Goal: Task Accomplishment & Management: Manage account settings

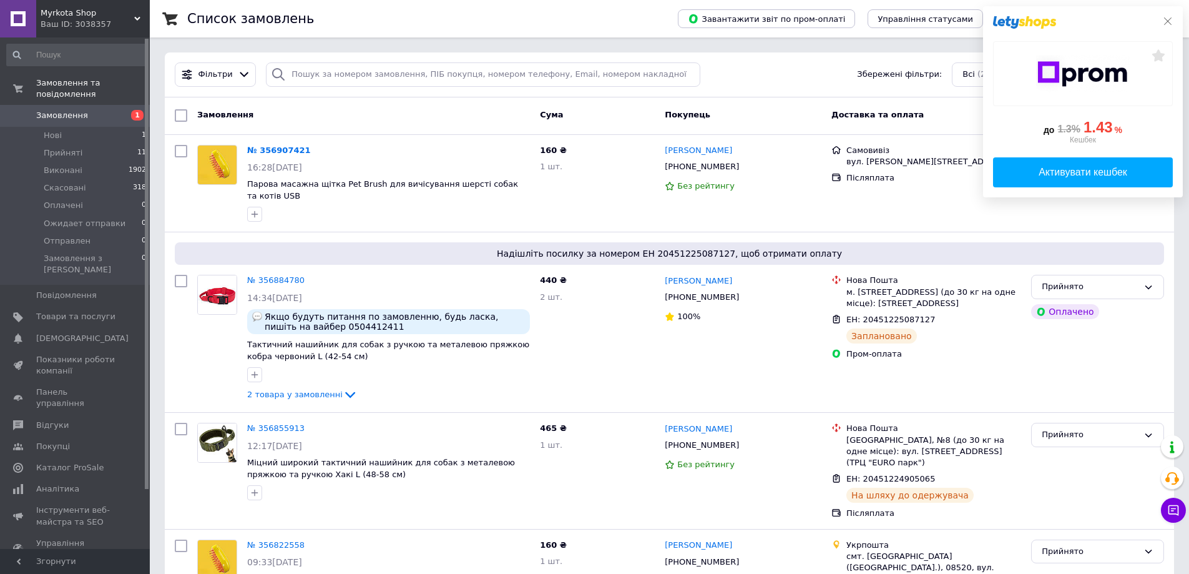
click at [1167, 22] on icon at bounding box center [1168, 21] width 10 height 10
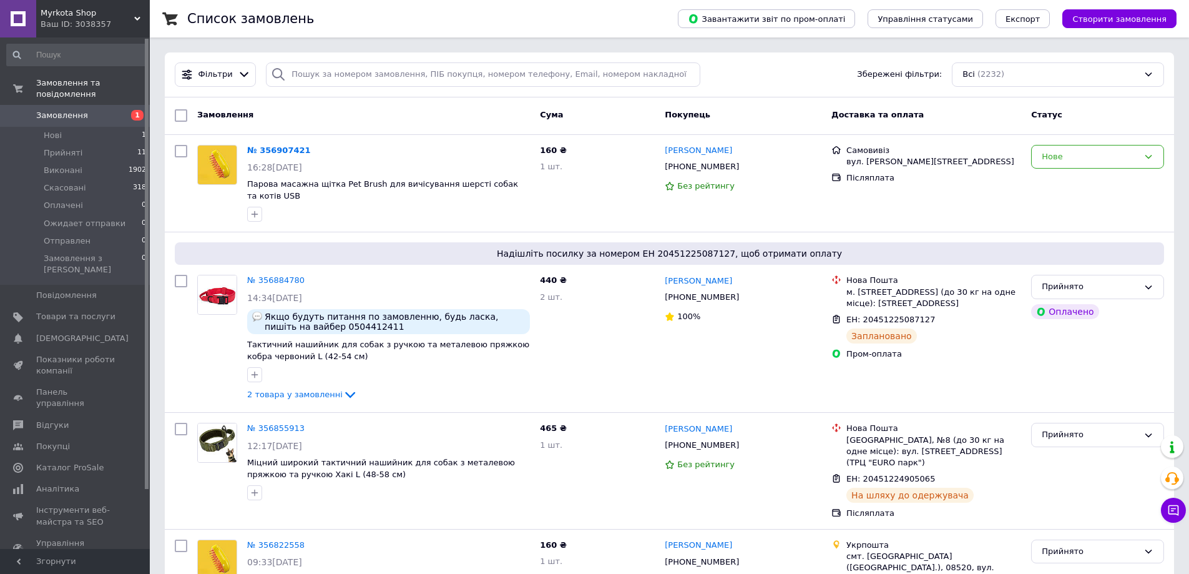
click at [120, 110] on span "1" at bounding box center [132, 115] width 34 height 11
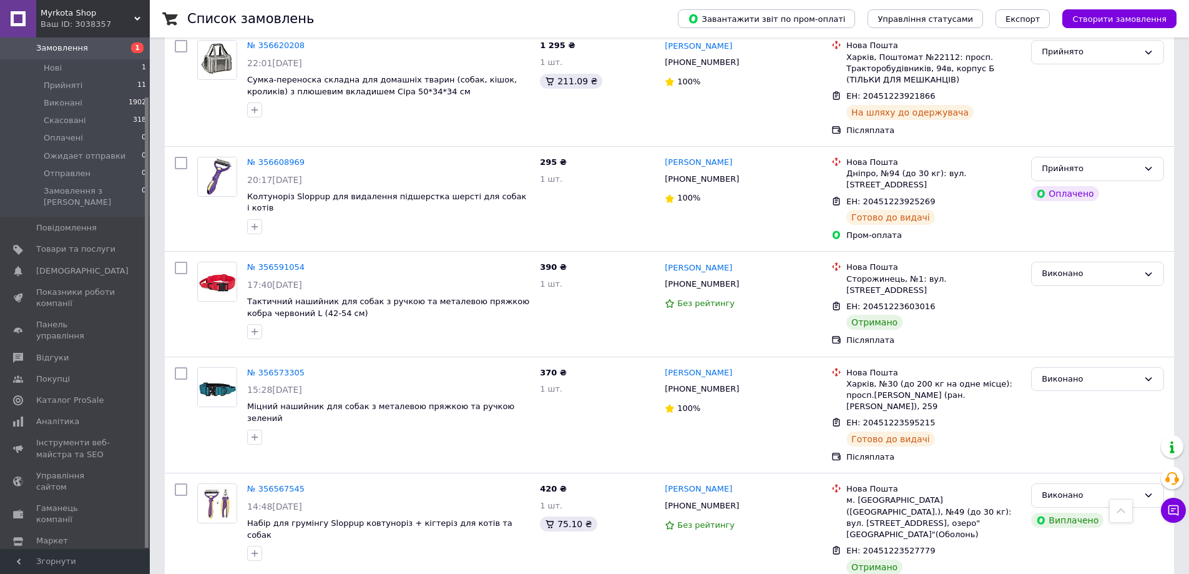
scroll to position [1716, 0]
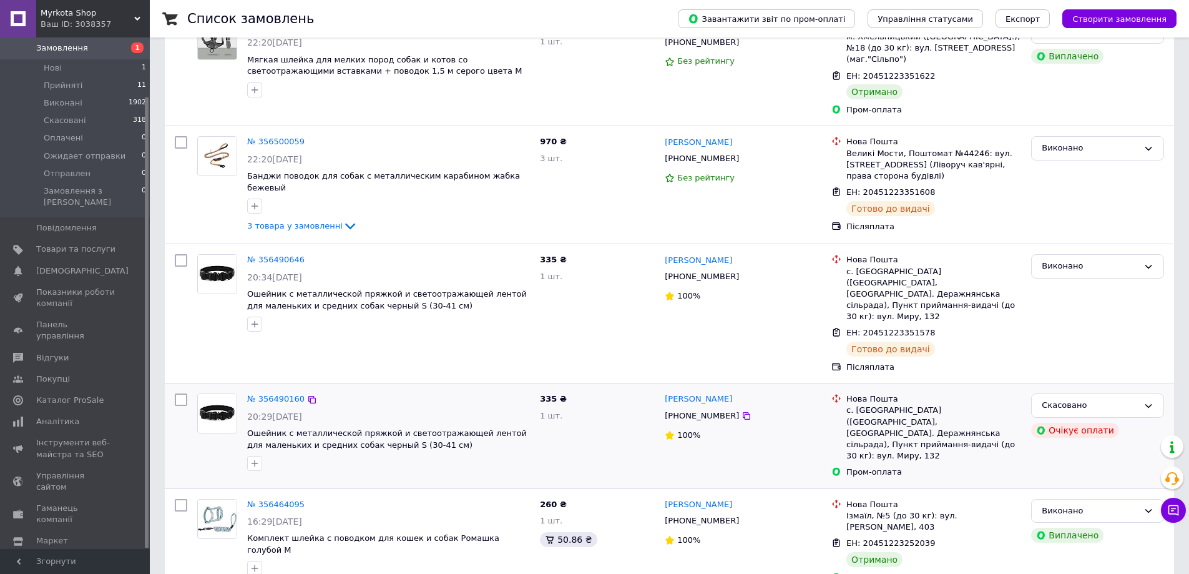
drag, startPoint x: 258, startPoint y: 386, endPoint x: 268, endPoint y: 383, distance: 10.3
click at [268, 410] on div "20:29, 09.08.2025" at bounding box center [388, 416] width 283 height 12
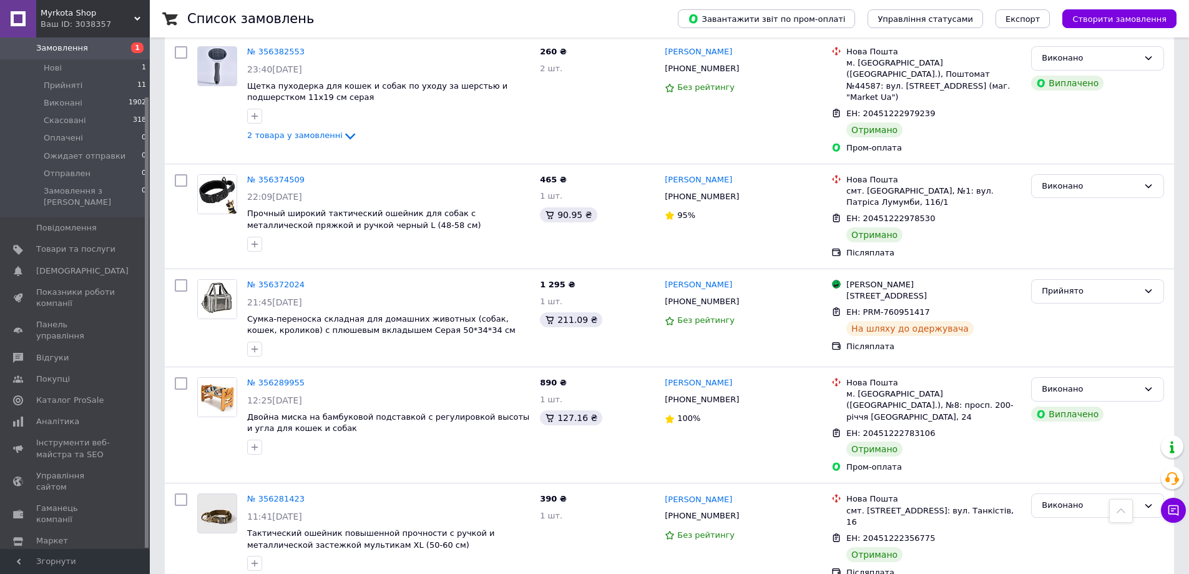
scroll to position [1694, 0]
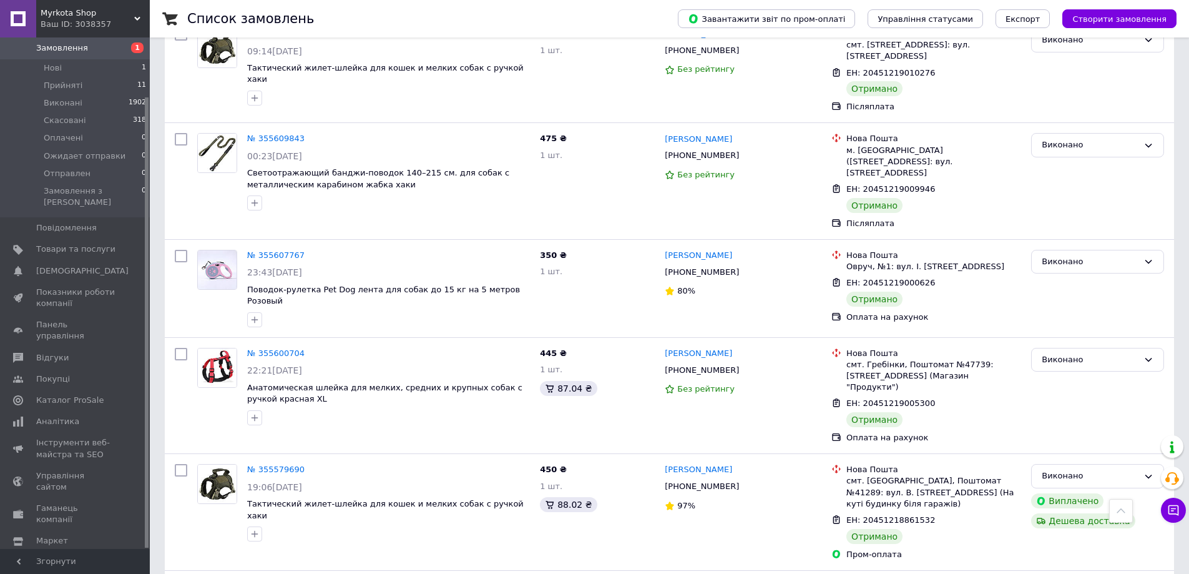
scroll to position [1747, 0]
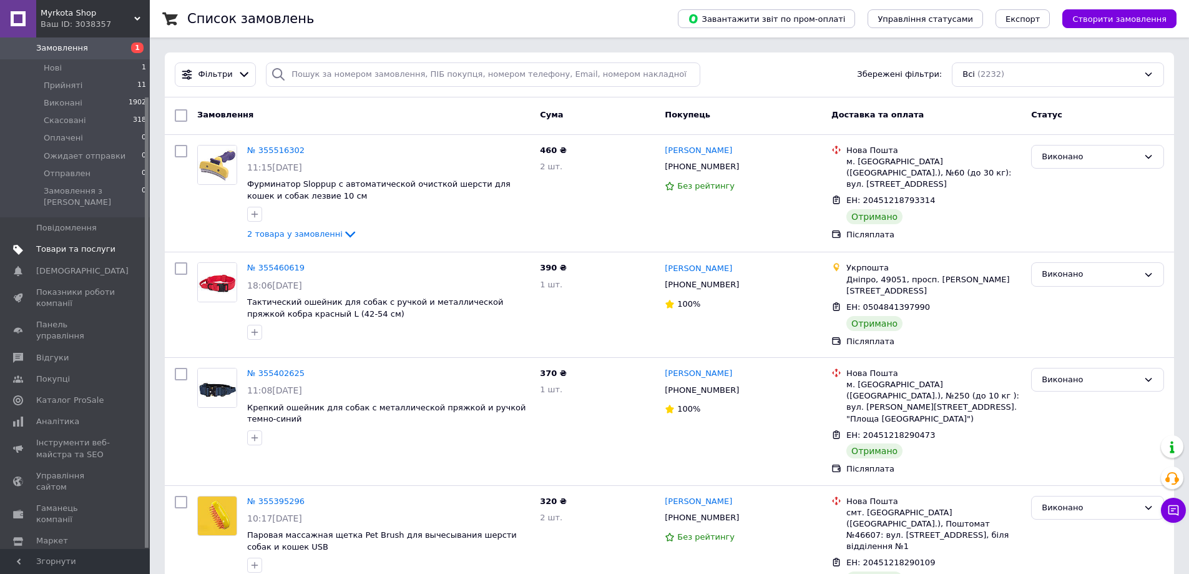
click at [66, 243] on span "Товари та послуги" at bounding box center [75, 248] width 79 height 11
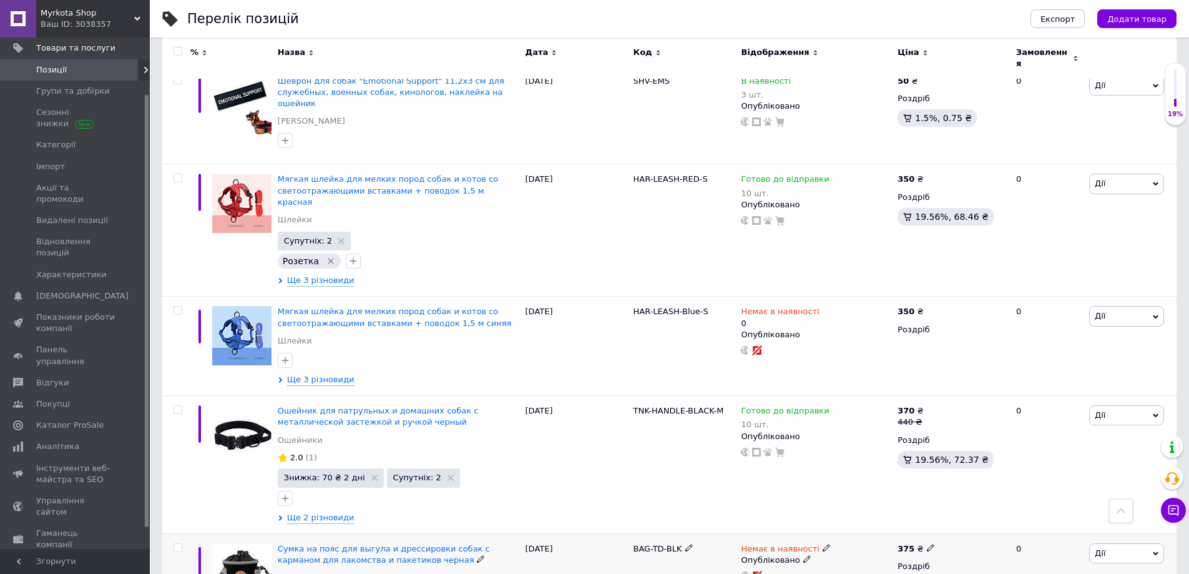
scroll to position [1804, 0]
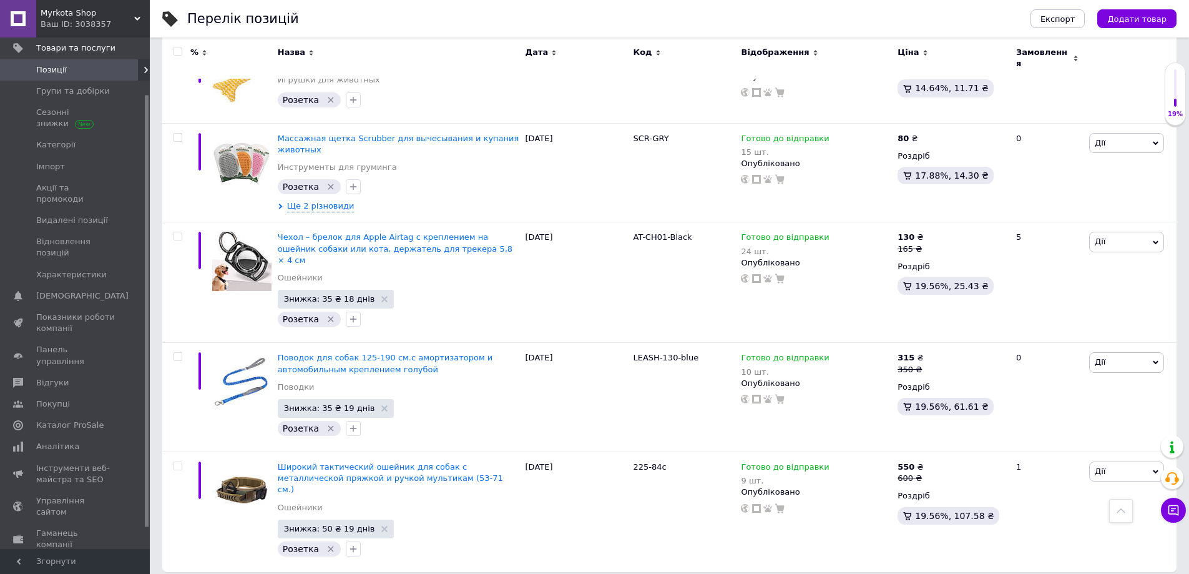
scroll to position [1681, 0]
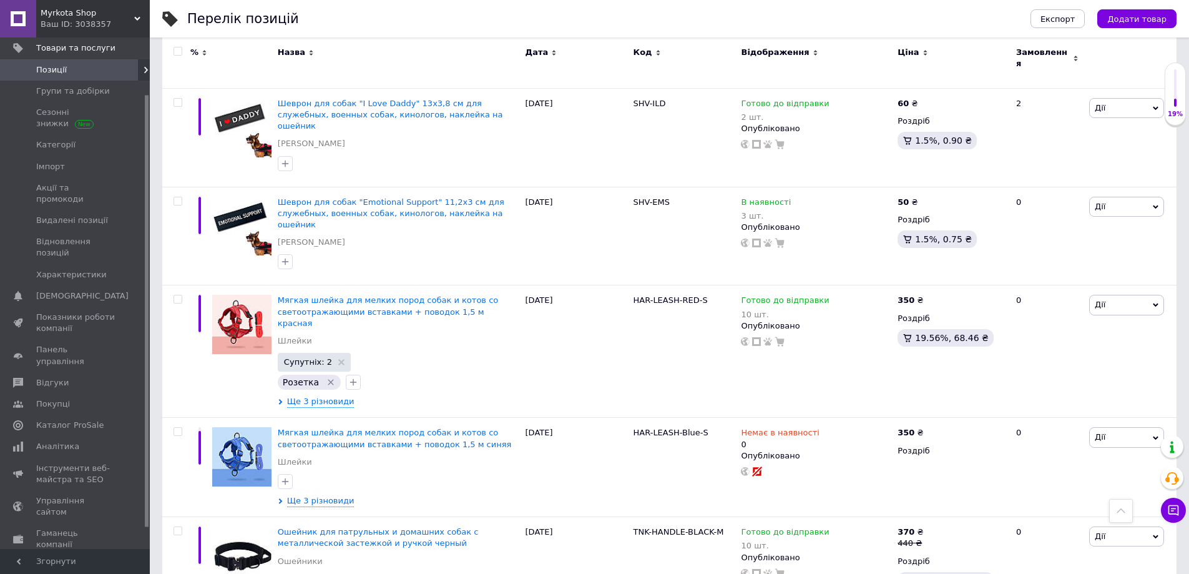
scroll to position [1804, 0]
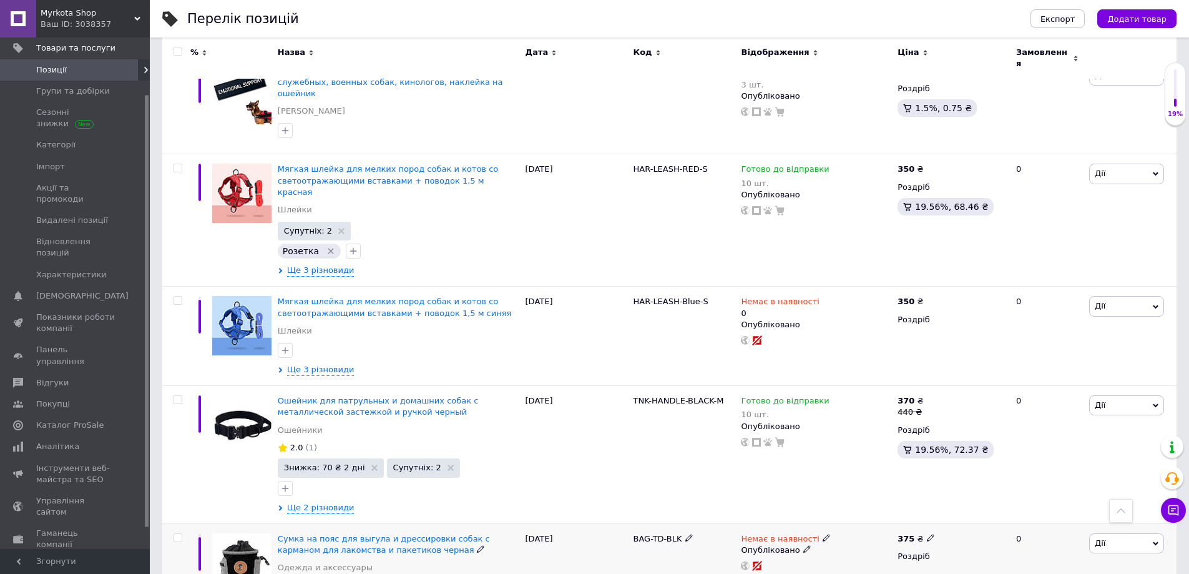
scroll to position [1923, 0]
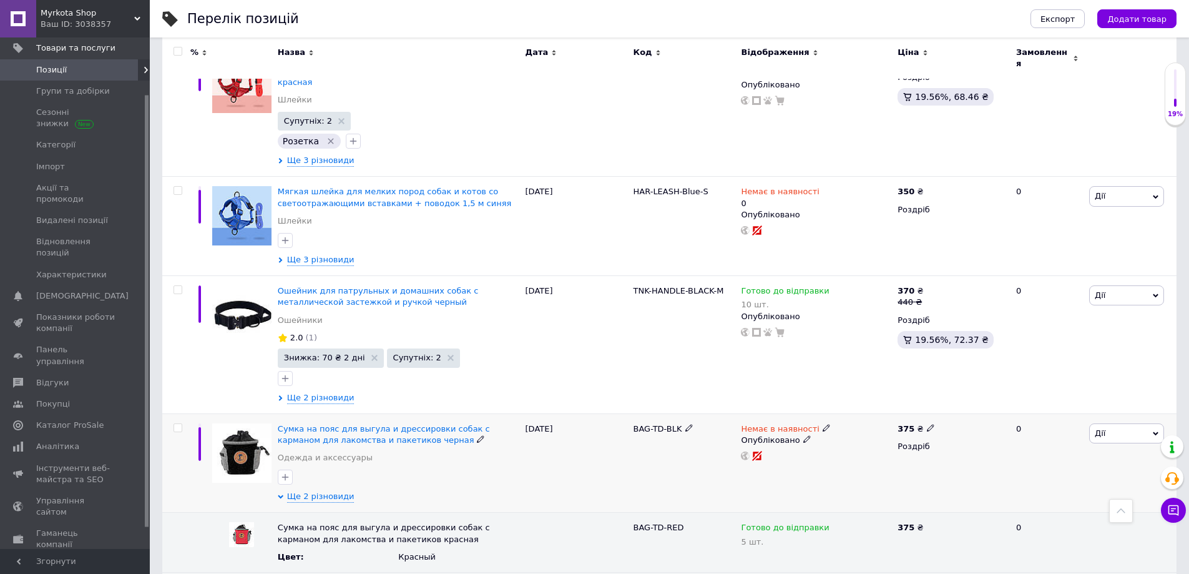
click at [823, 424] on icon at bounding box center [826, 427] width 7 height 7
click at [857, 464] on li "Готово до відправки" at bounding box center [891, 472] width 119 height 17
click at [860, 459] on input at bounding box center [879, 471] width 95 height 25
type input "20"
click at [748, 413] on div "Немає в наявності Наявність Готово до відправки В наявності Немає в наявності П…" at bounding box center [816, 462] width 157 height 99
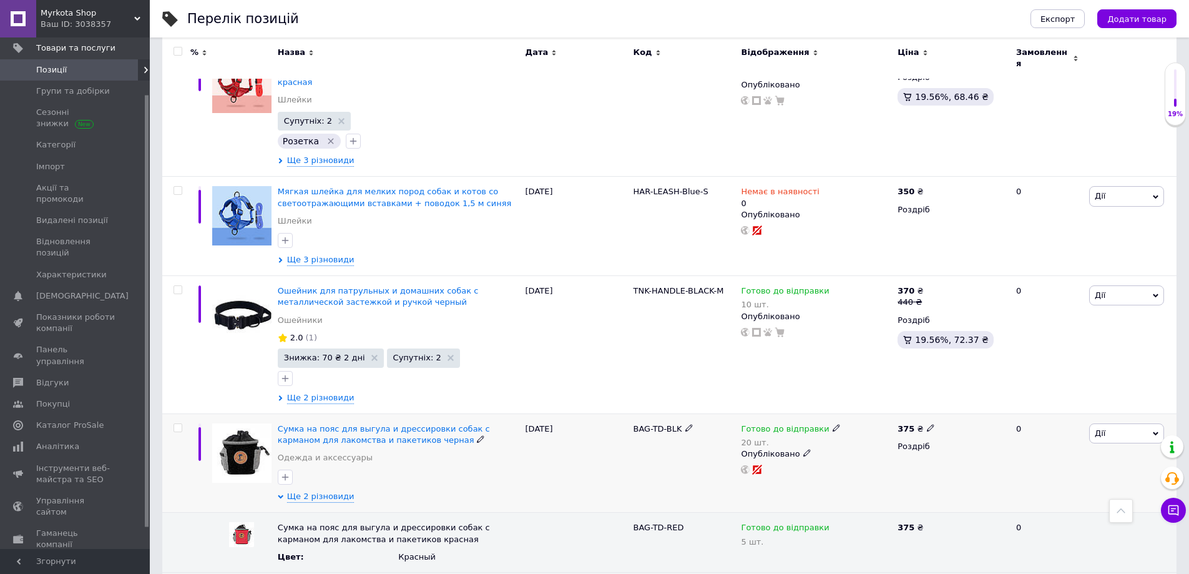
click at [927, 424] on icon at bounding box center [930, 427] width 7 height 7
drag, startPoint x: 961, startPoint y: 304, endPoint x: 941, endPoint y: 303, distance: 20.0
click at [941, 401] on input "375" at bounding box center [988, 413] width 95 height 25
type input "450"
click at [863, 464] on div at bounding box center [816, 469] width 153 height 10
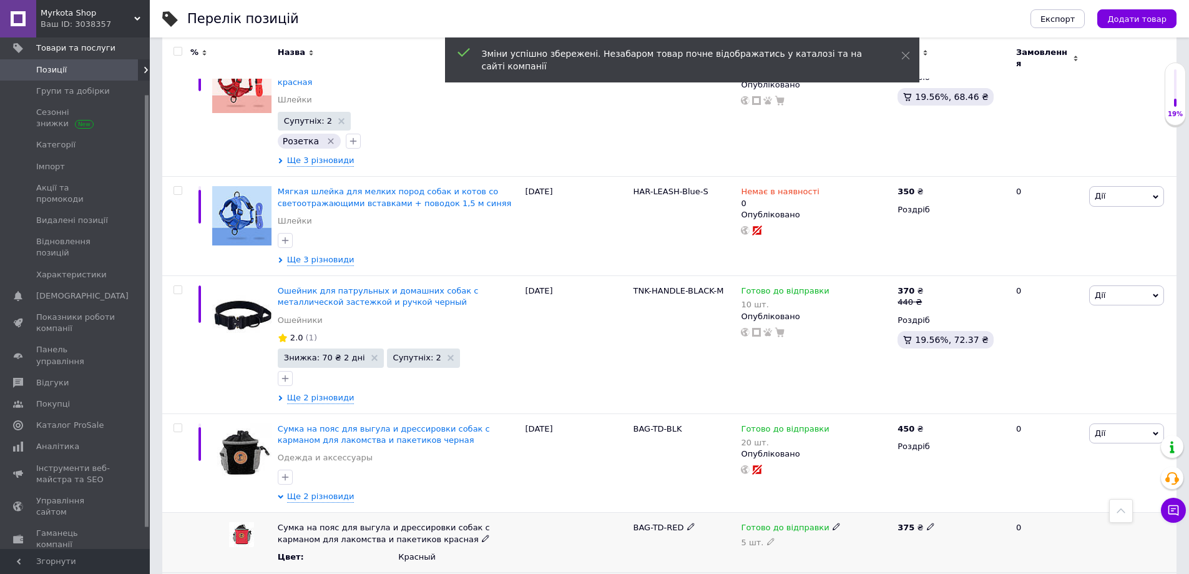
click at [927, 523] on use at bounding box center [930, 526] width 7 height 7
drag, startPoint x: 917, startPoint y: 421, endPoint x: 884, endPoint y: 420, distance: 33.1
click at [884, 513] on div "Сумка на пояс для выгула и дрессировки собак с карманом для лакомства и пакетик…" at bounding box center [669, 543] width 1015 height 60
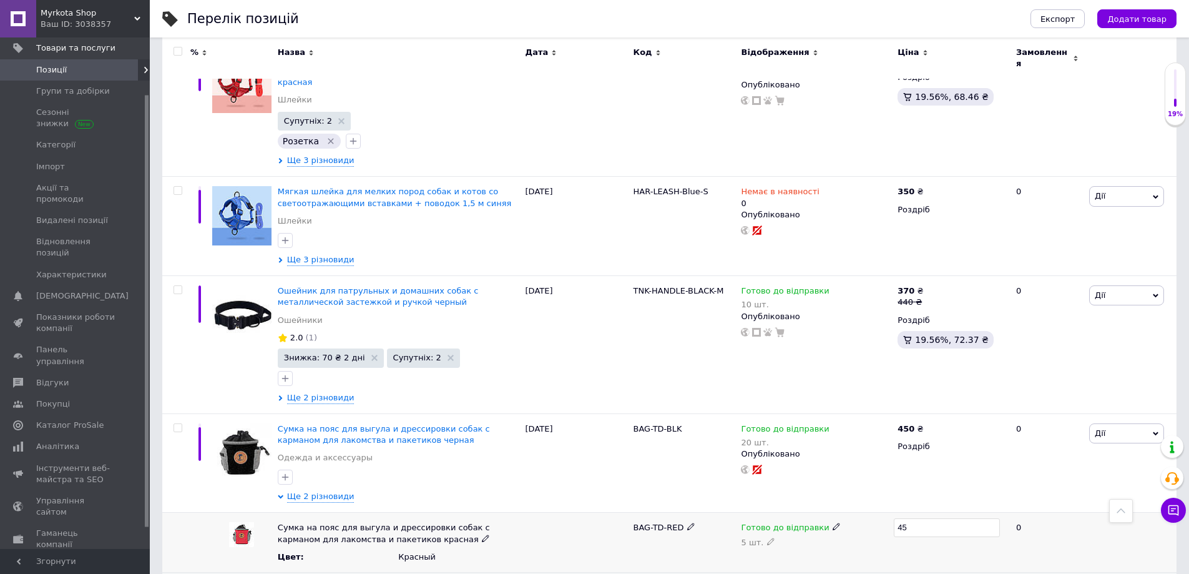
type input "450"
click at [834, 513] on div "Готово до відправки 5 шт." at bounding box center [816, 543] width 157 height 60
drag, startPoint x: 928, startPoint y: 476, endPoint x: 885, endPoint y: 477, distance: 43.1
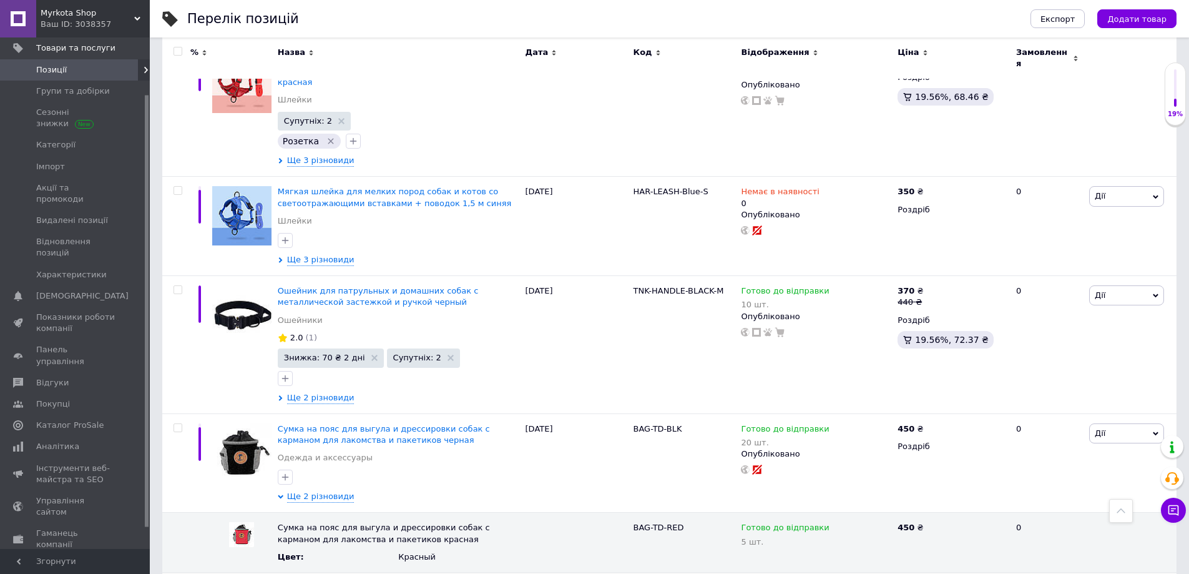
type input "450"
click at [175, 424] on input "checkbox" at bounding box center [178, 428] width 8 height 8
checkbox input "true"
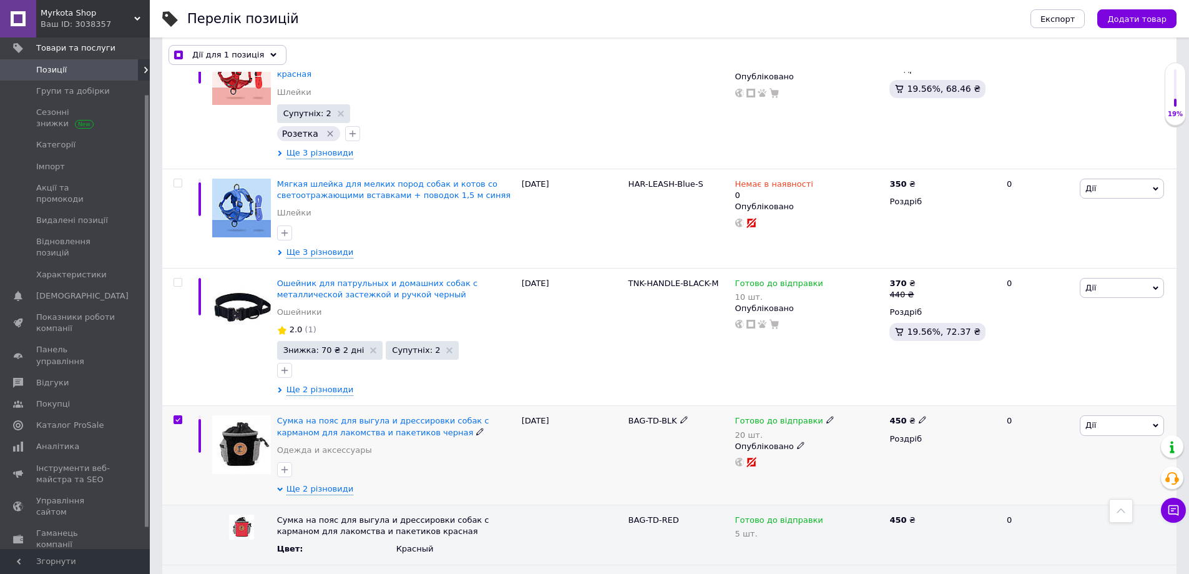
scroll to position [1922, 0]
click at [229, 51] on span "Дії для 1 позиція" at bounding box center [228, 54] width 72 height 11
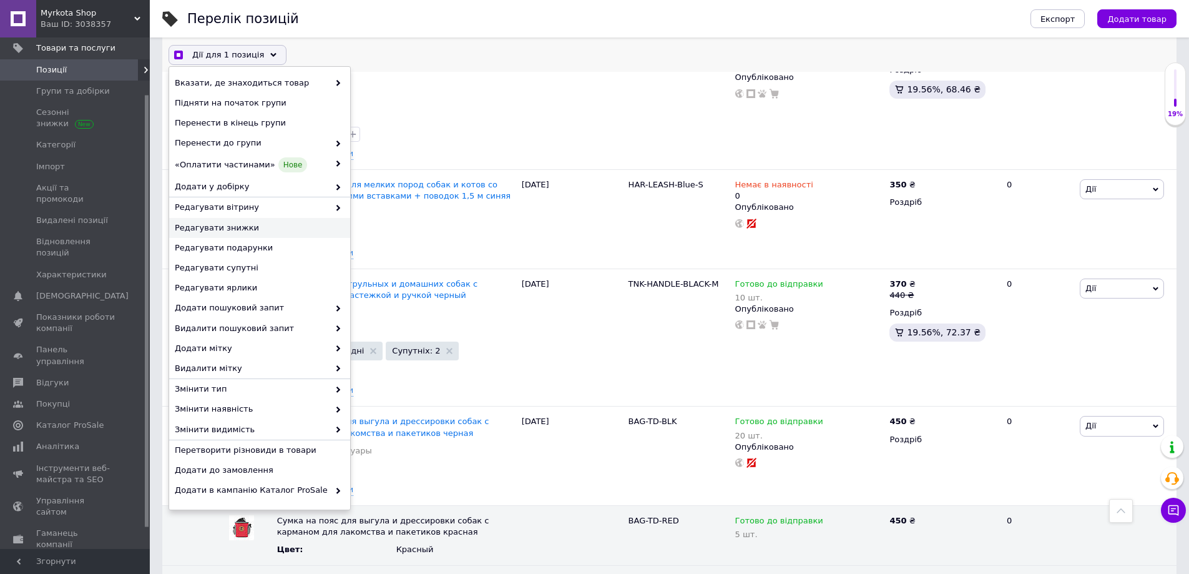
click at [242, 228] on span "Редагувати знижки" at bounding box center [258, 227] width 167 height 11
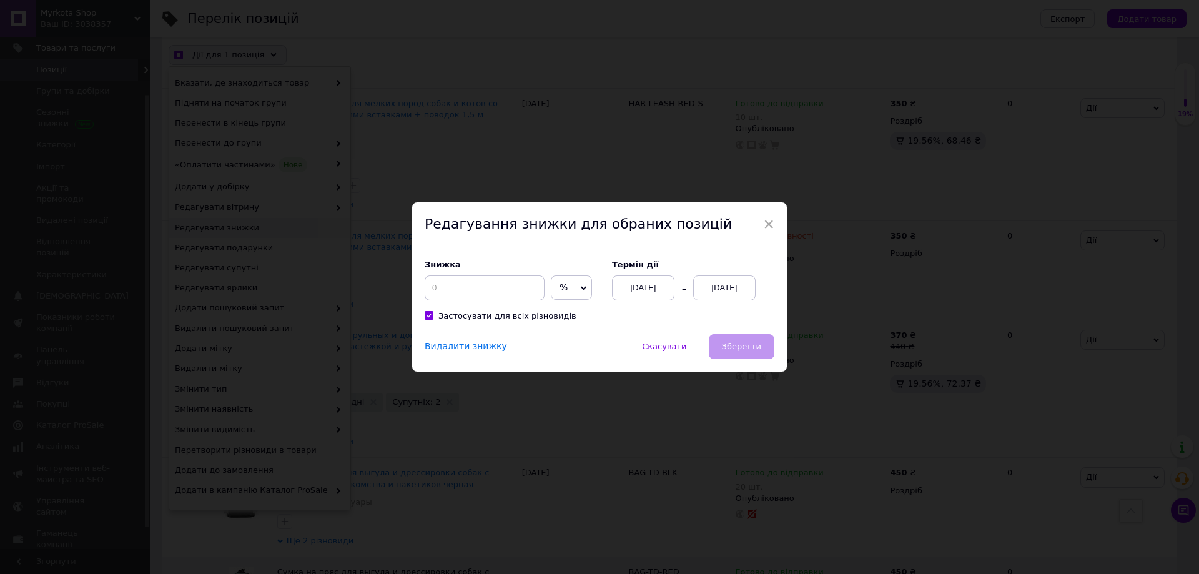
click at [717, 291] on div "12.08.2025" at bounding box center [724, 287] width 62 height 25
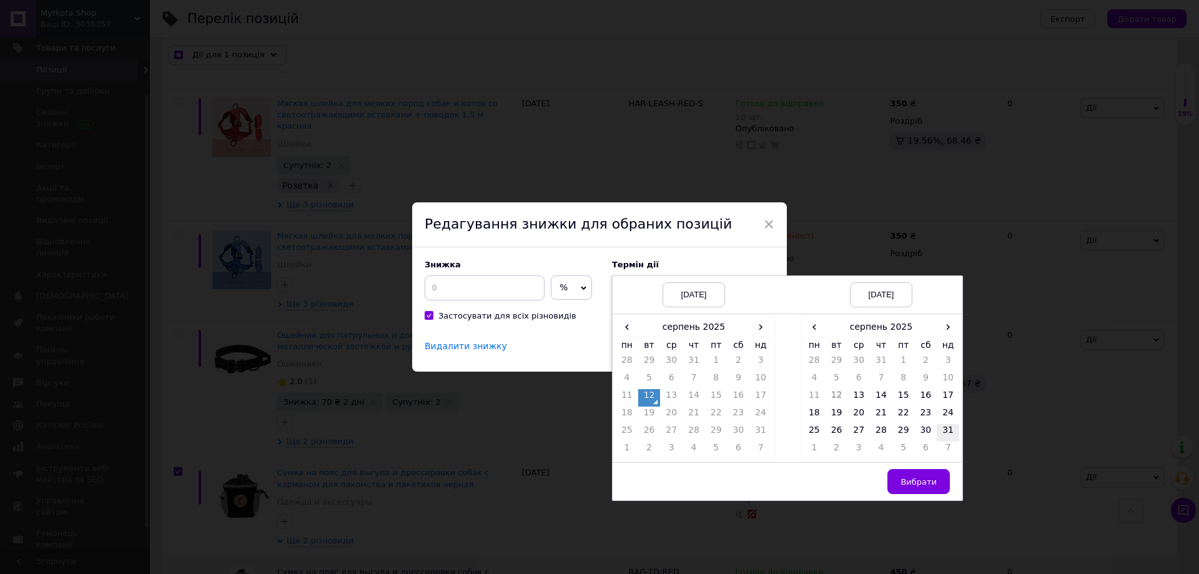
click at [937, 432] on td "31" at bounding box center [947, 432] width 22 height 17
click at [918, 481] on span "Вибрати" at bounding box center [918, 481] width 36 height 9
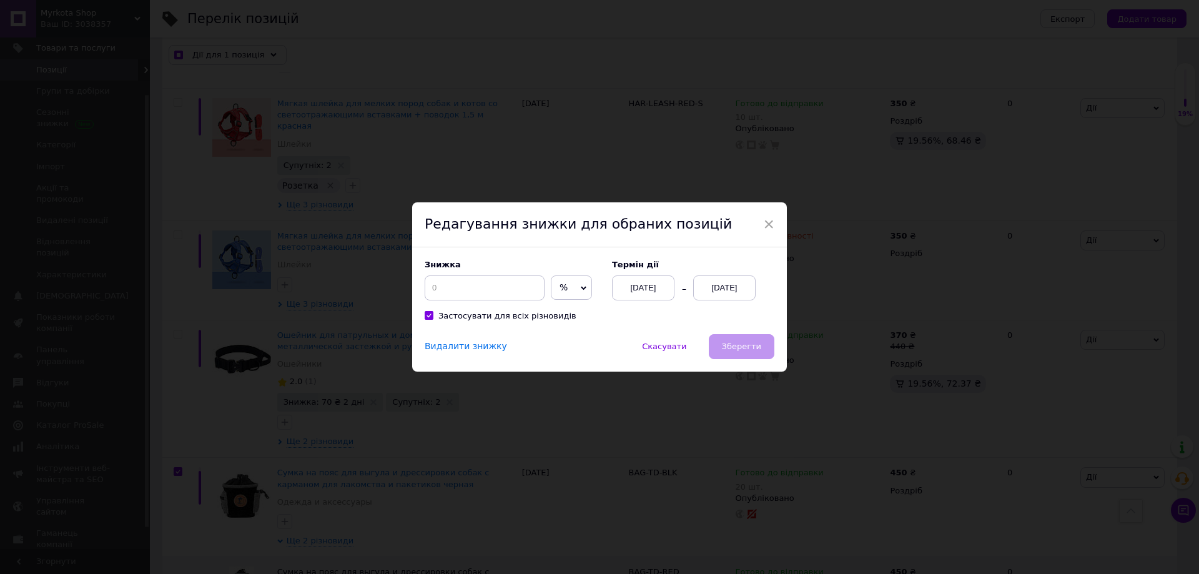
click at [569, 293] on span "%" at bounding box center [571, 287] width 41 height 25
click at [579, 313] on li "₴" at bounding box center [571, 313] width 40 height 17
click at [496, 287] on input at bounding box center [485, 287] width 120 height 25
checkbox input "true"
type input "4"
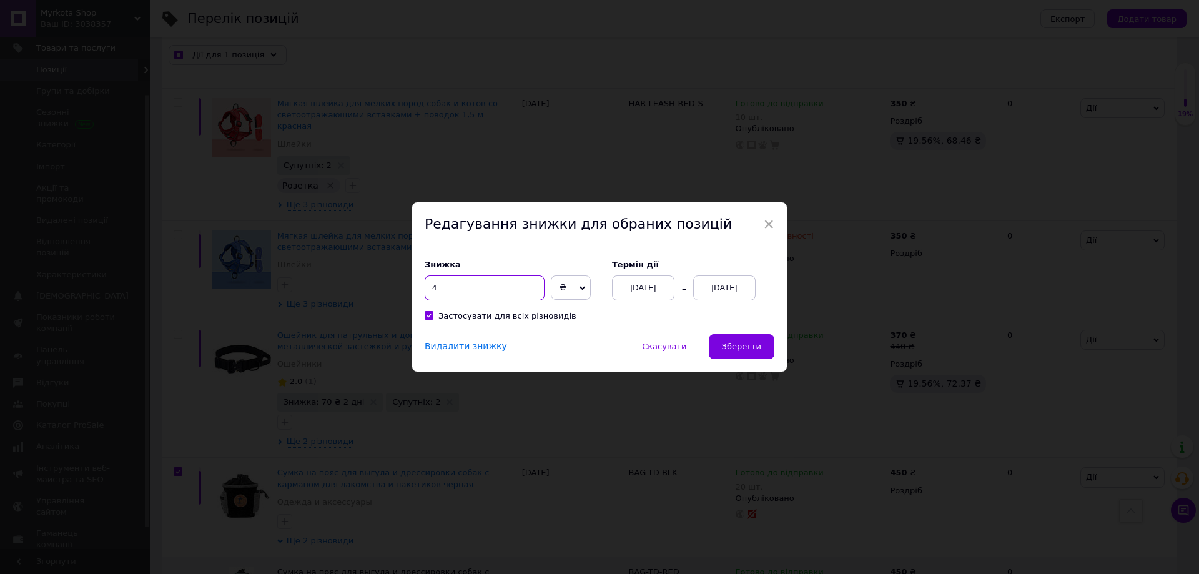
checkbox input "true"
type input "45"
drag, startPoint x: 443, startPoint y: 288, endPoint x: 426, endPoint y: 287, distance: 16.9
click at [426, 287] on input "45" at bounding box center [485, 287] width 120 height 25
checkbox input "true"
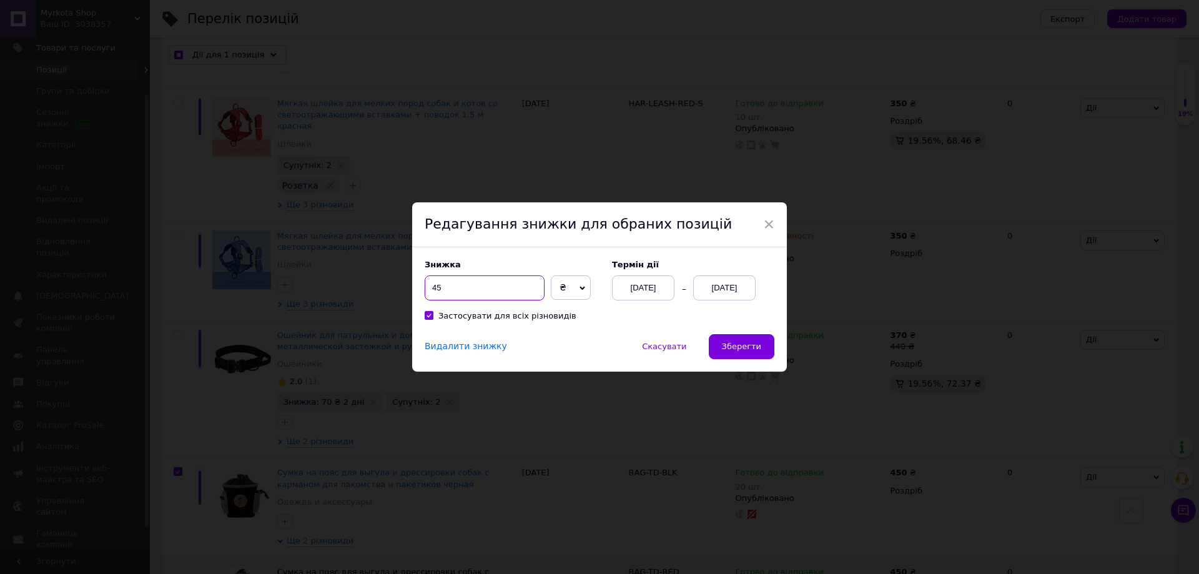
type input "5"
checkbox input "true"
type input "55"
click at [629, 320] on div "Застосувати для всіх різновидів" at bounding box center [600, 315] width 350 height 11
click at [757, 348] on span "Зберегти" at bounding box center [741, 346] width 39 height 9
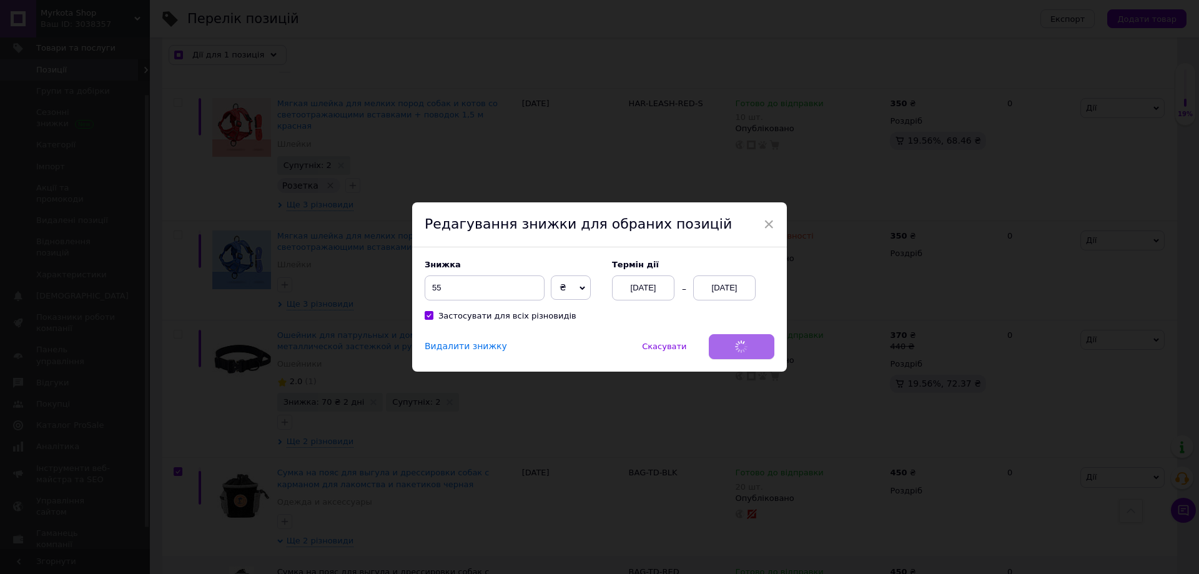
checkbox input "true"
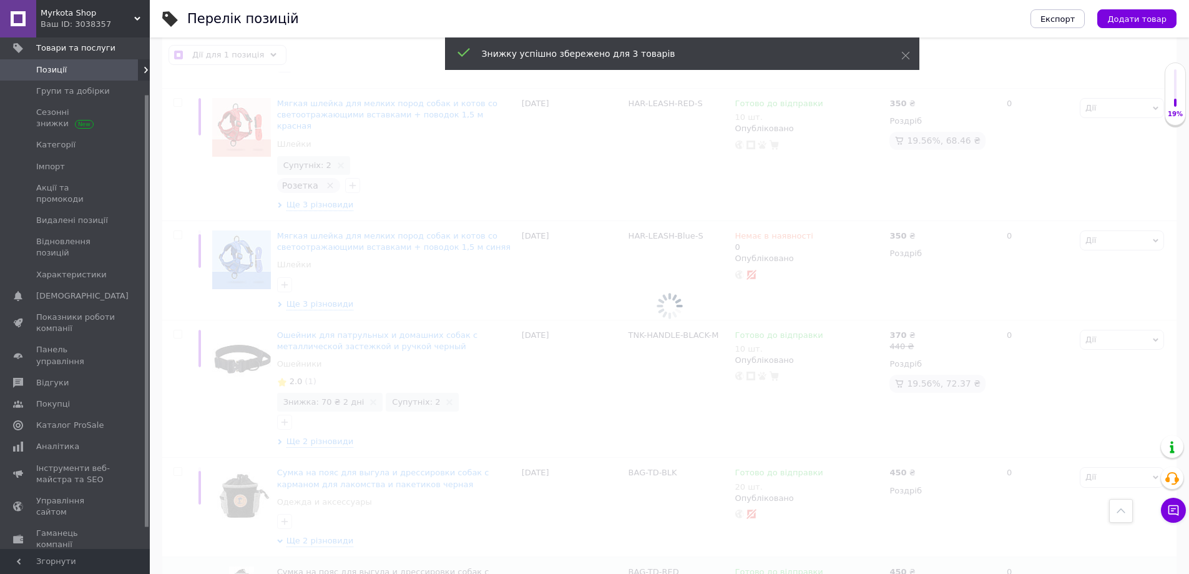
checkbox input "false"
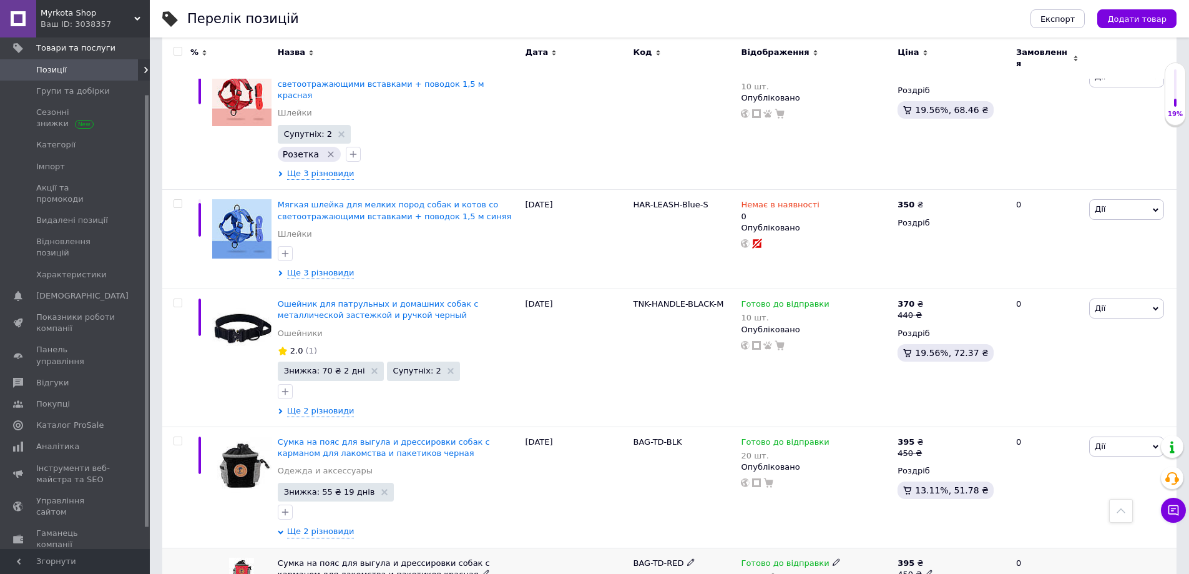
scroll to position [1945, 0]
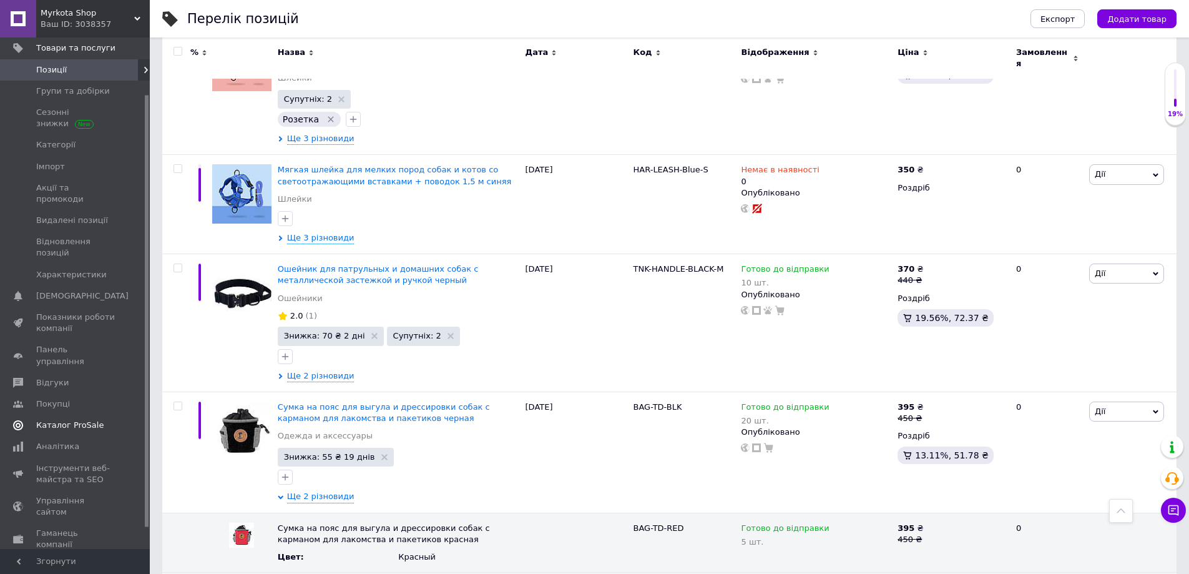
click at [68, 420] on span "Каталог ProSale" at bounding box center [69, 425] width 67 height 11
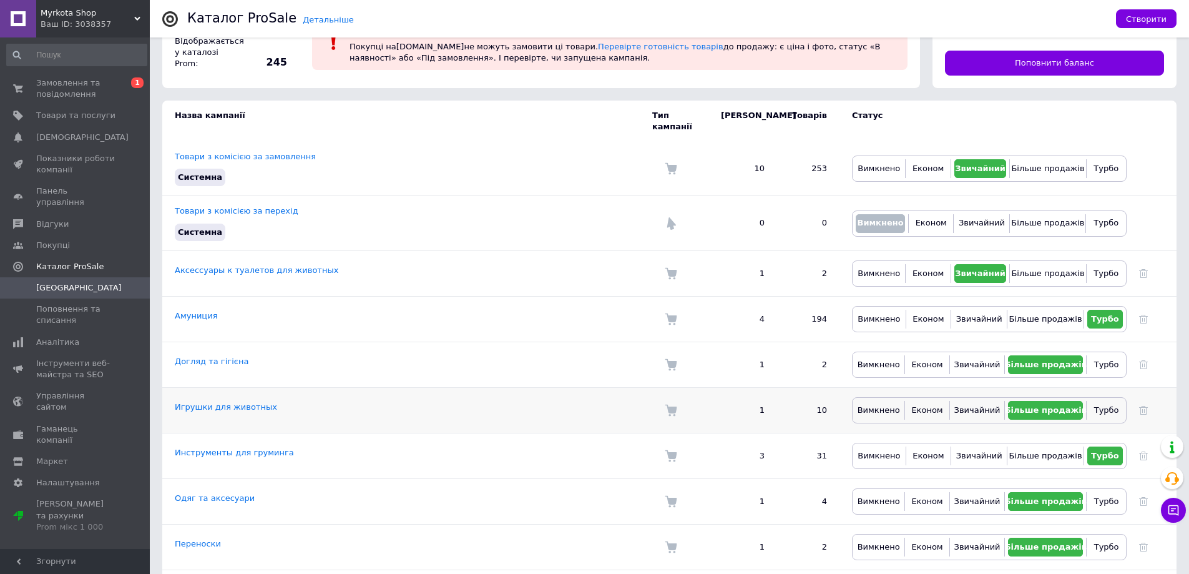
scroll to position [141, 0]
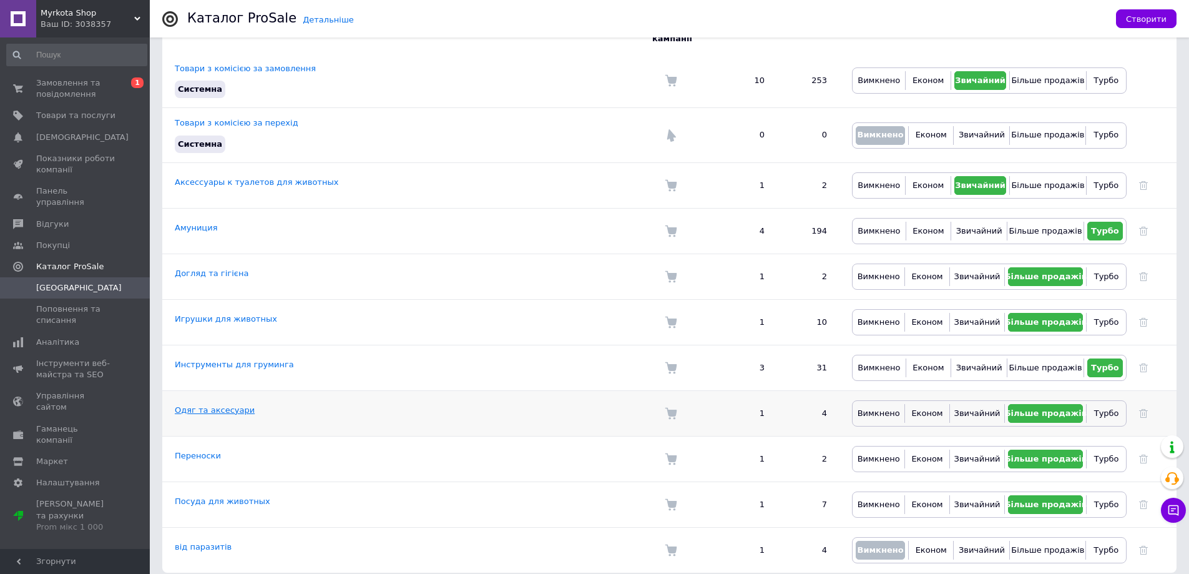
click at [202, 405] on link "Одяг та аксесуари" at bounding box center [215, 409] width 80 height 9
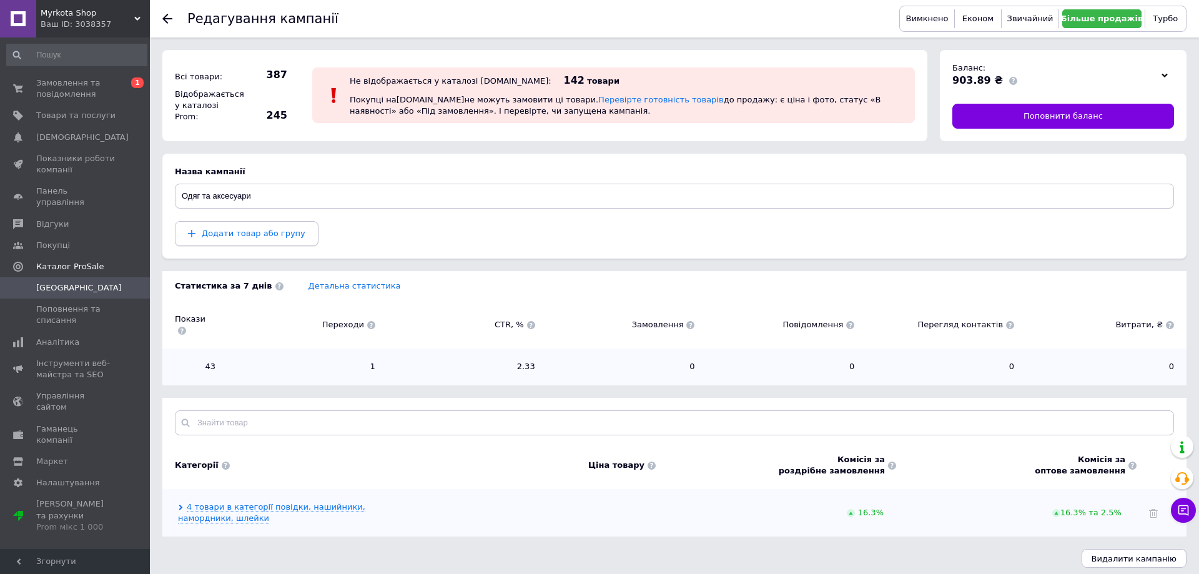
click at [222, 232] on span "Додати товар або групу" at bounding box center [254, 233] width 104 height 9
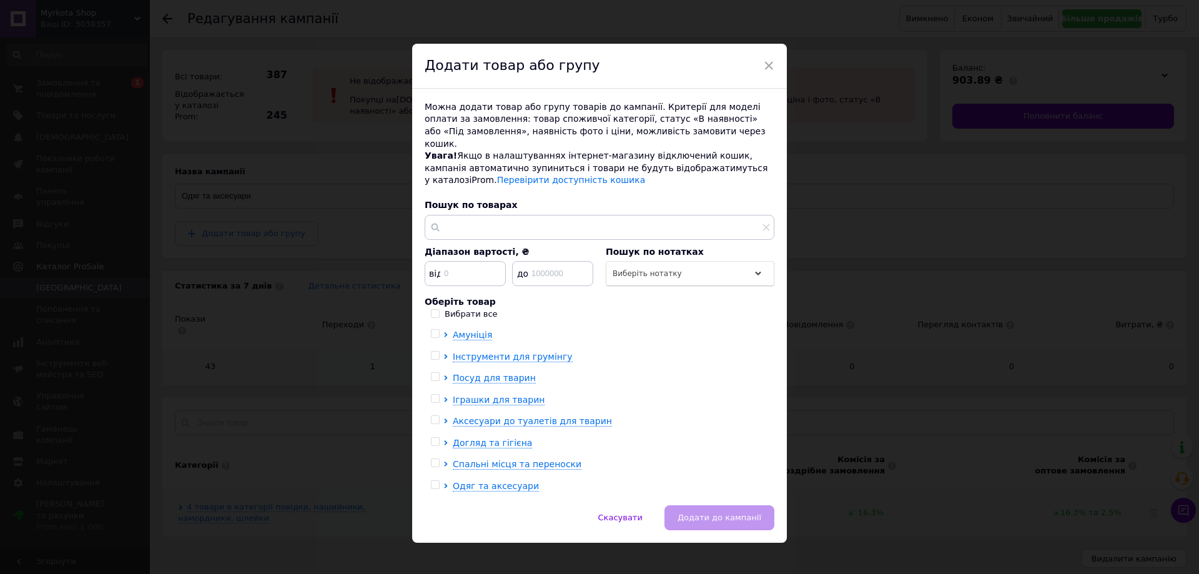
click at [433, 481] on input "checkbox" at bounding box center [435, 485] width 8 height 8
checkbox input "true"
click at [714, 513] on span "Додати до кампанії" at bounding box center [719, 517] width 84 height 9
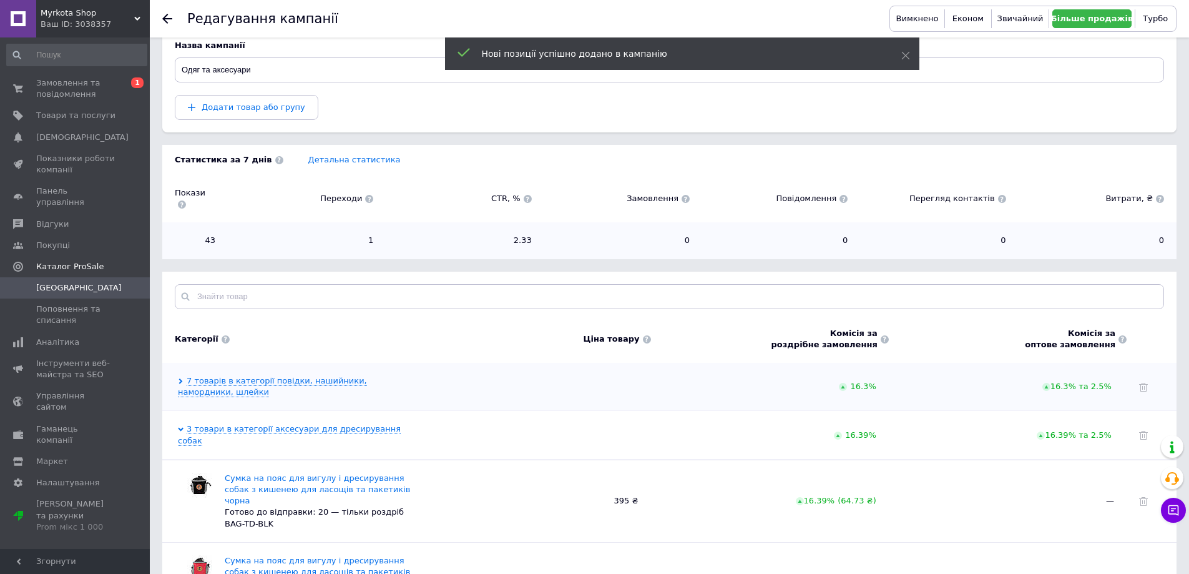
scroll to position [221, 0]
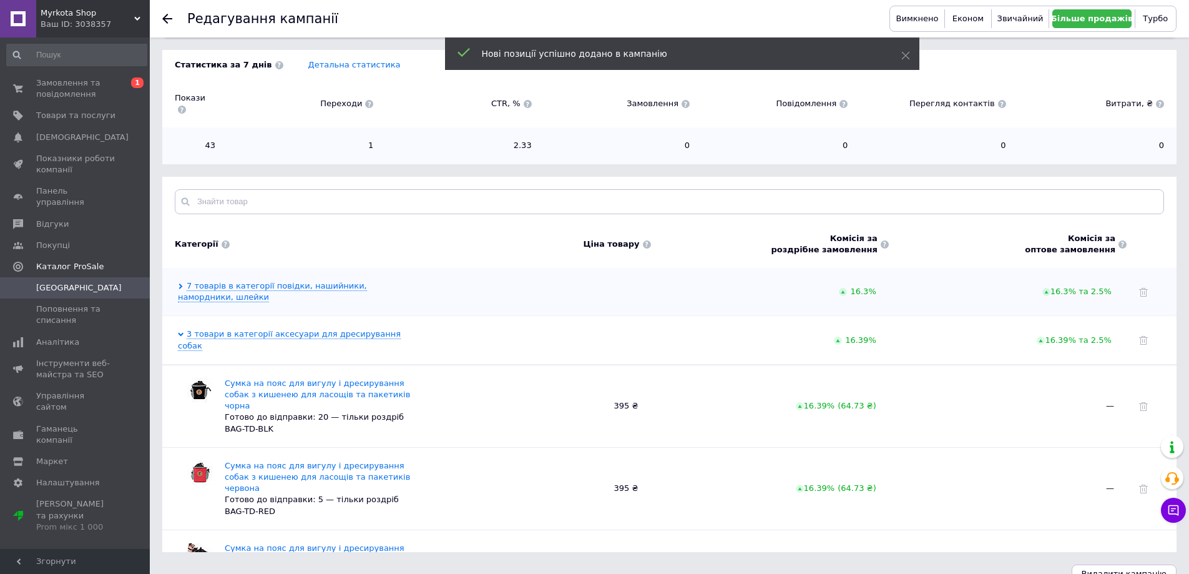
click at [57, 282] on span "Кампанії" at bounding box center [79, 287] width 86 height 11
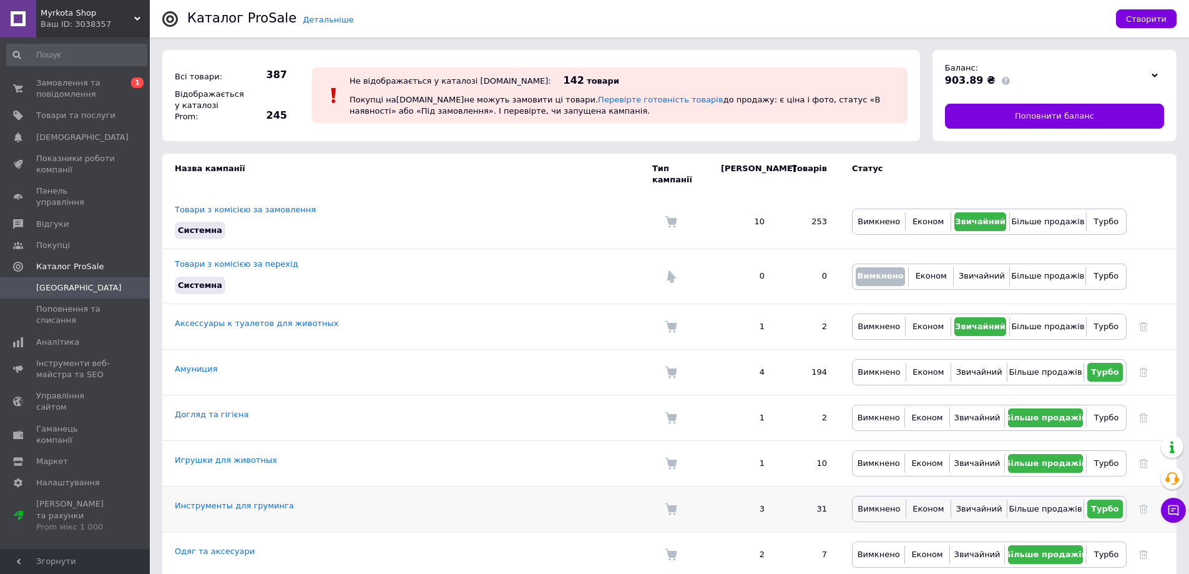
scroll to position [141, 0]
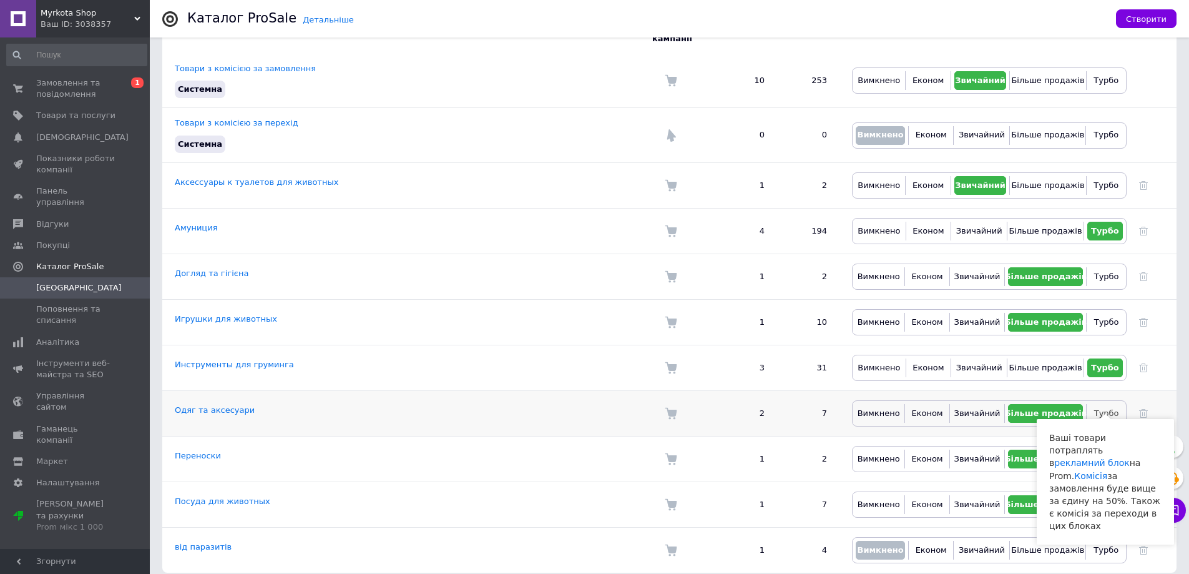
click at [1113, 408] on span "Турбо" at bounding box center [1106, 412] width 25 height 9
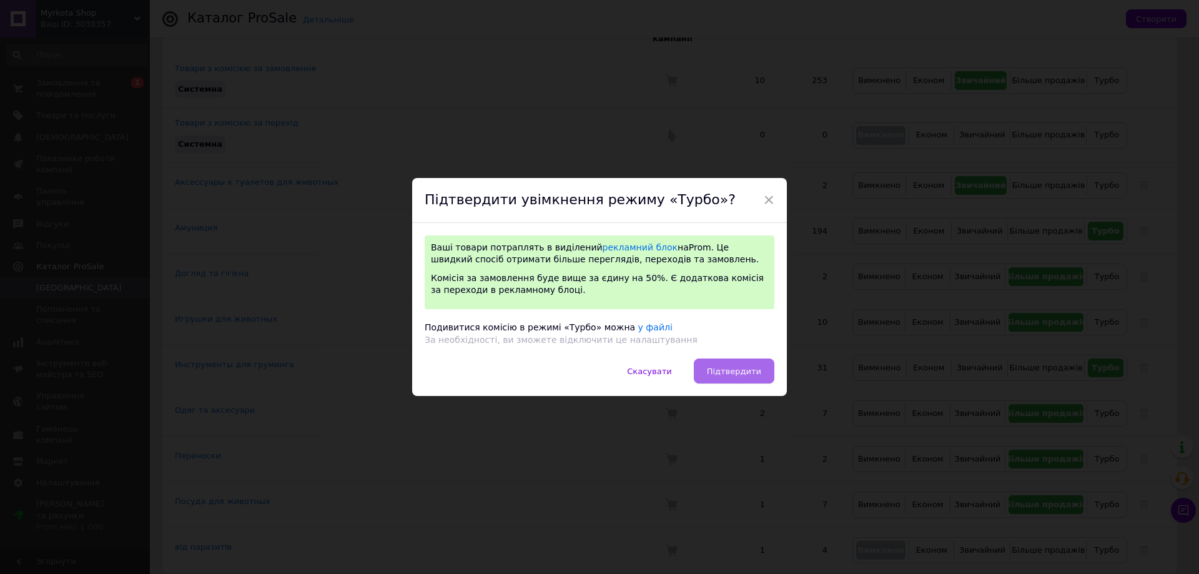
click at [743, 375] on span "Підтвердити" at bounding box center [734, 370] width 54 height 9
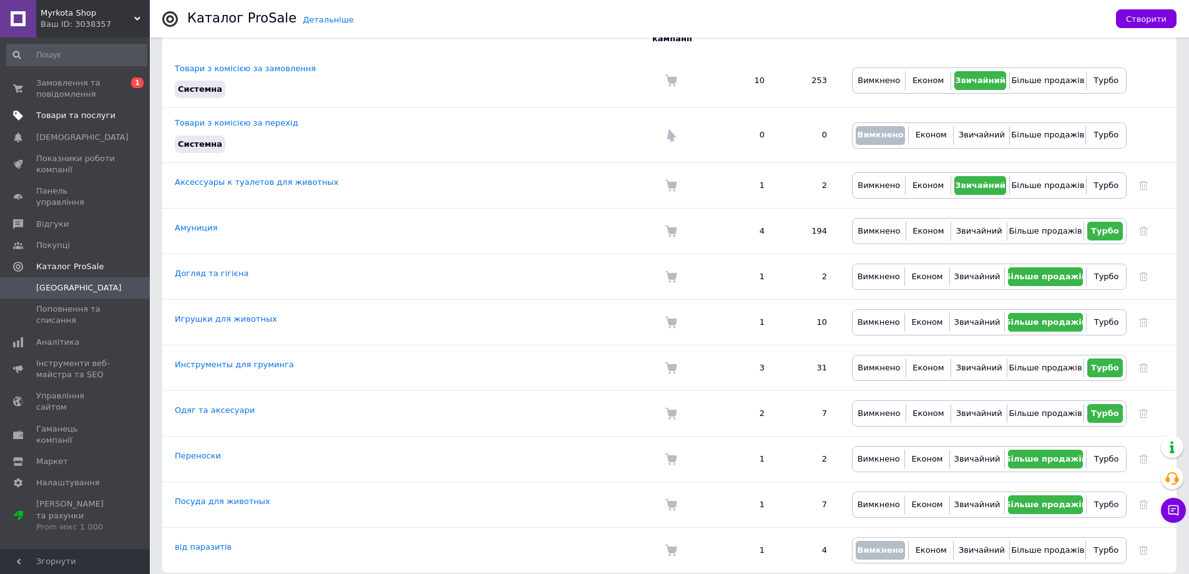
click at [57, 112] on span "Товари та послуги" at bounding box center [75, 115] width 79 height 11
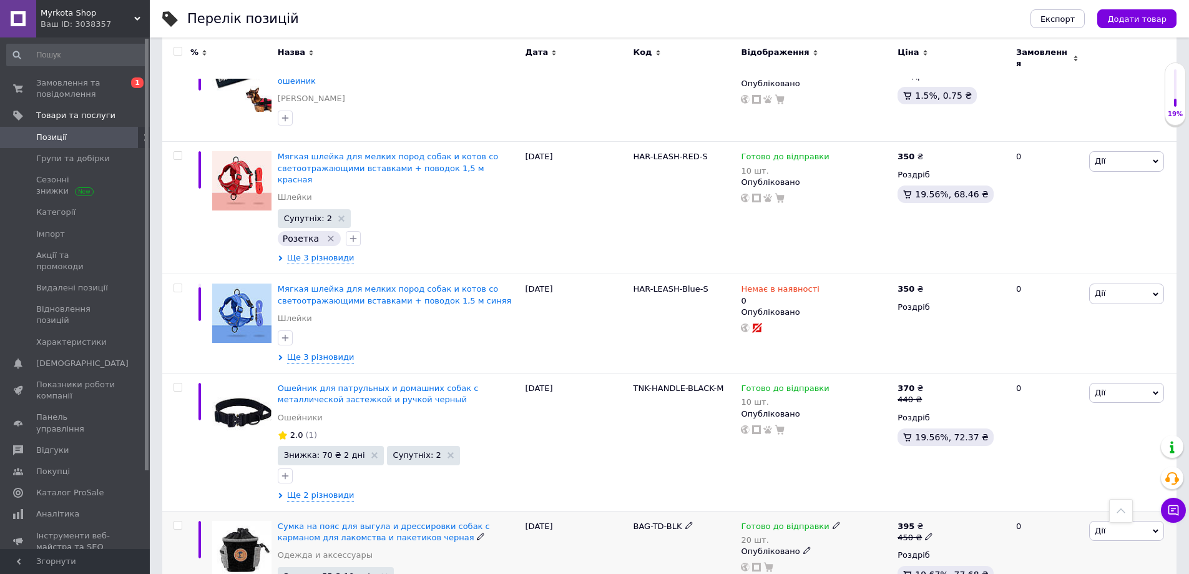
scroll to position [1825, 0]
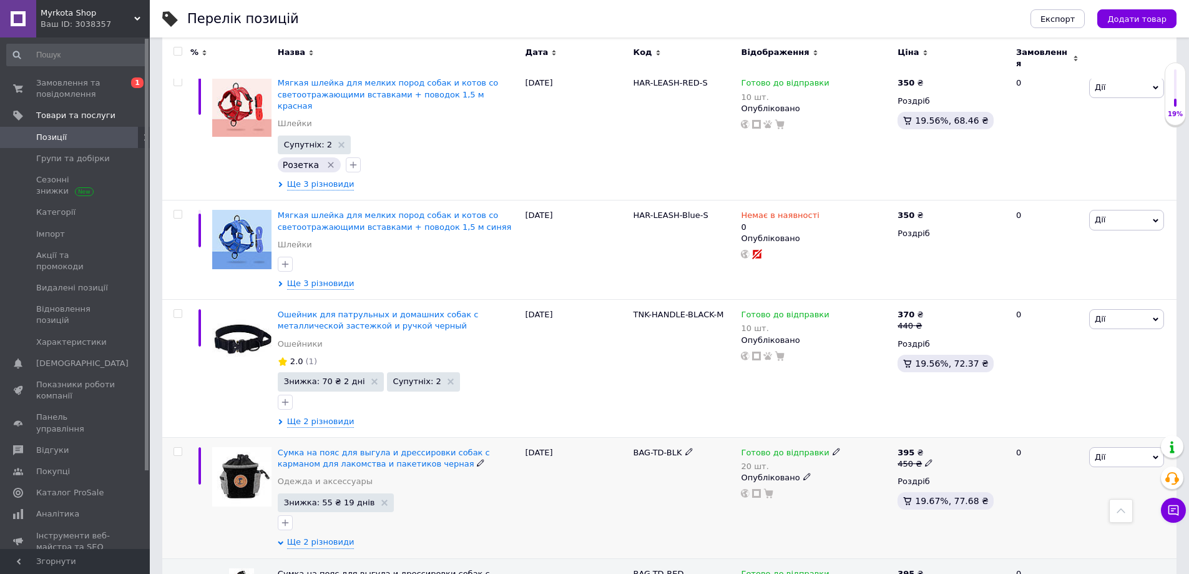
scroll to position [1945, 0]
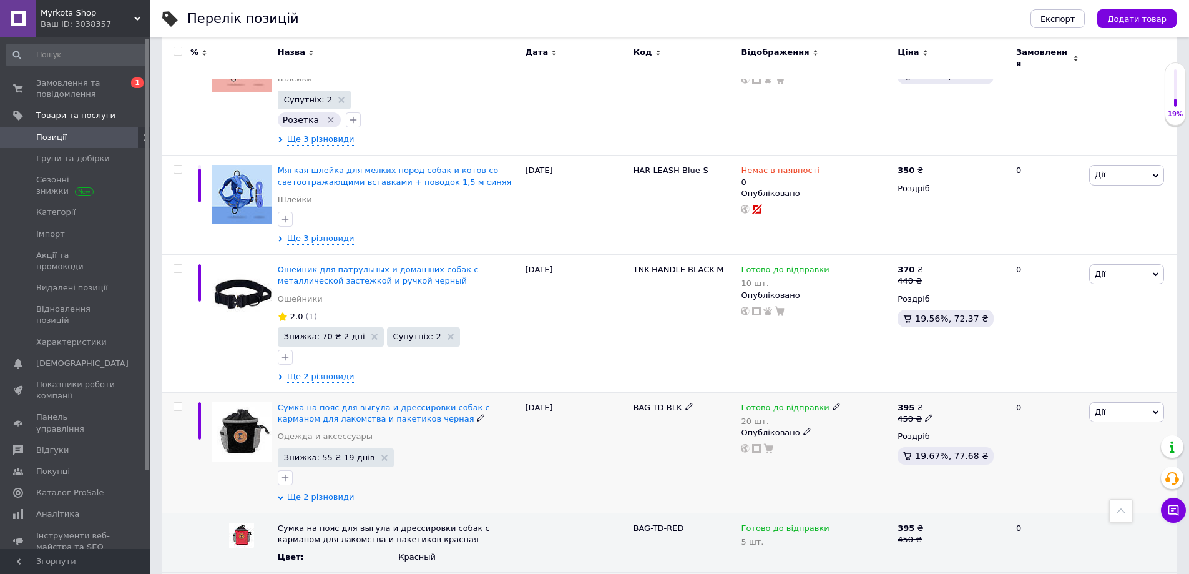
click at [327, 491] on span "Ще 2 різновиди" at bounding box center [320, 496] width 67 height 11
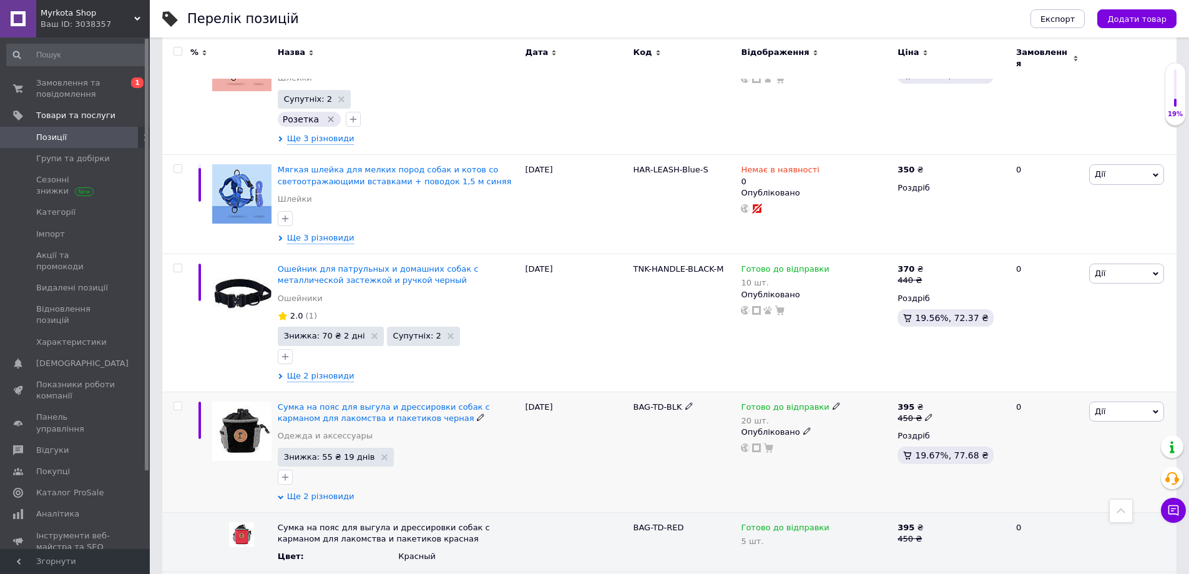
scroll to position [1944, 0]
click at [318, 491] on span "Ще 2 різновиди" at bounding box center [320, 496] width 67 height 11
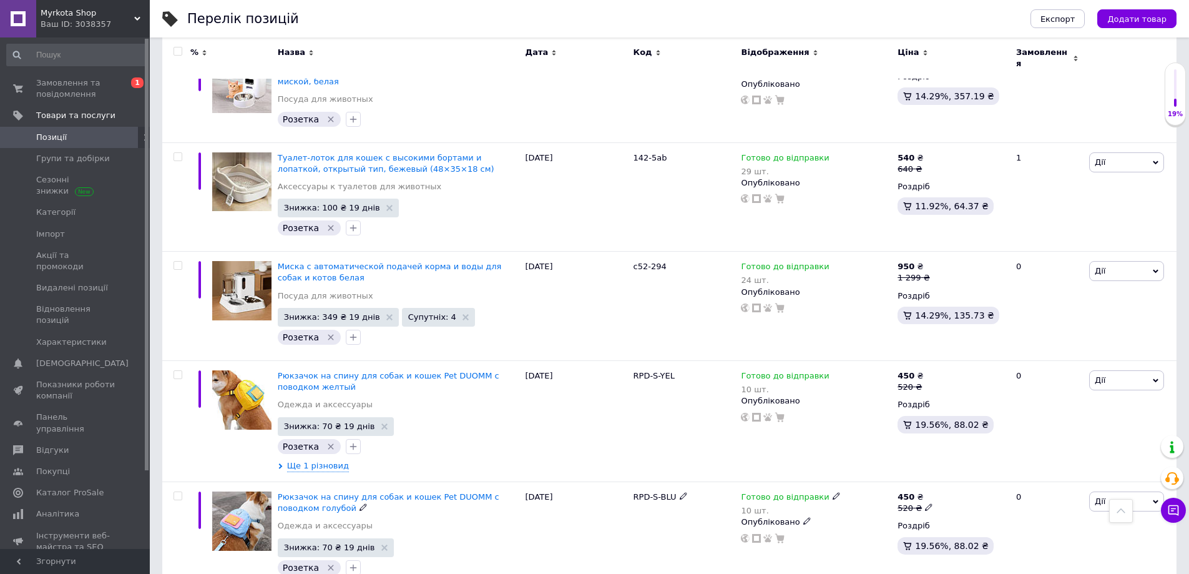
scroll to position [1797, 0]
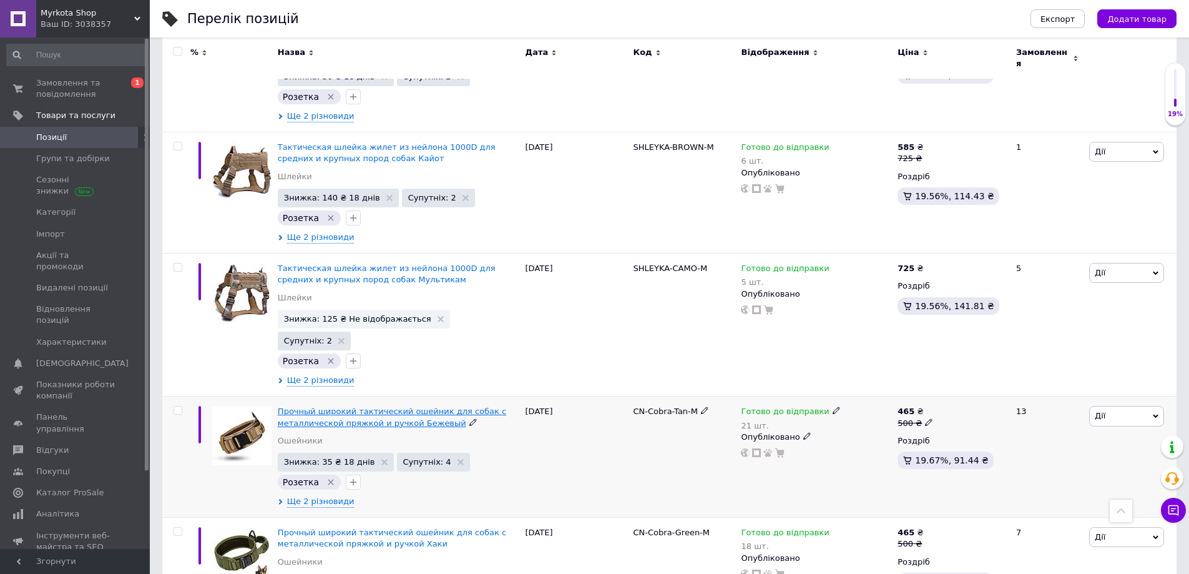
scroll to position [1764, 0]
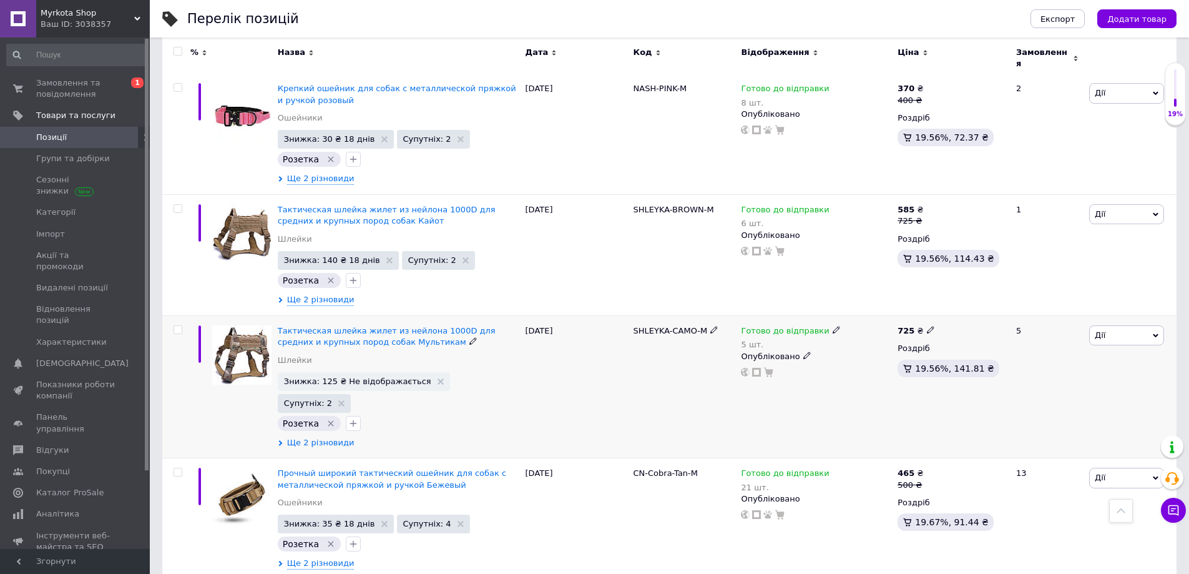
click at [321, 437] on span "Ще 2 різновиди" at bounding box center [320, 442] width 67 height 11
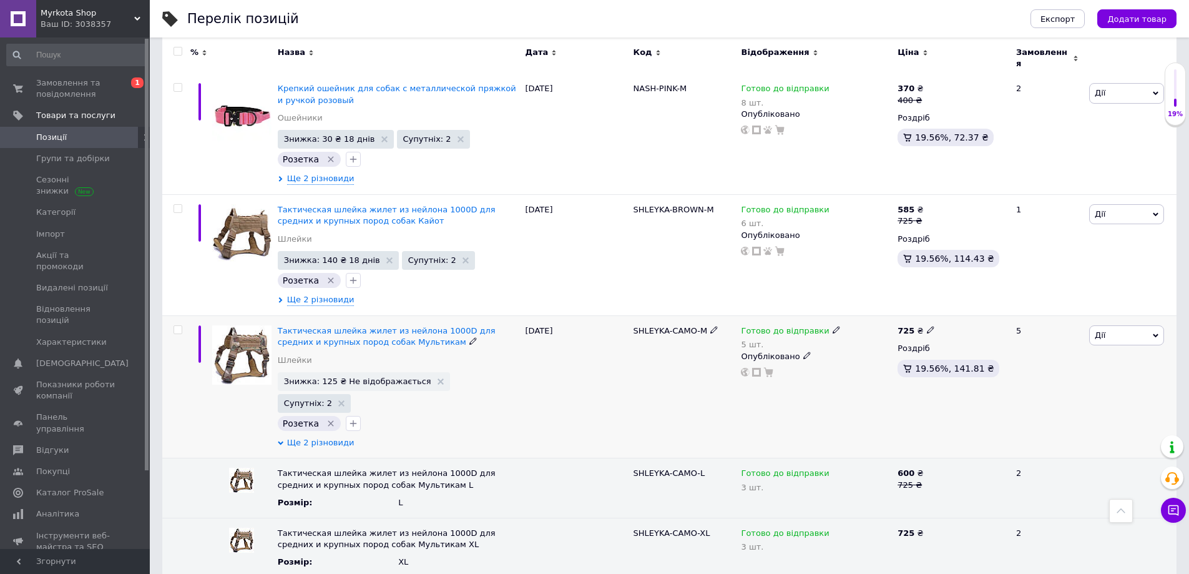
click at [320, 437] on span "Ще 2 різновиди" at bounding box center [320, 442] width 67 height 11
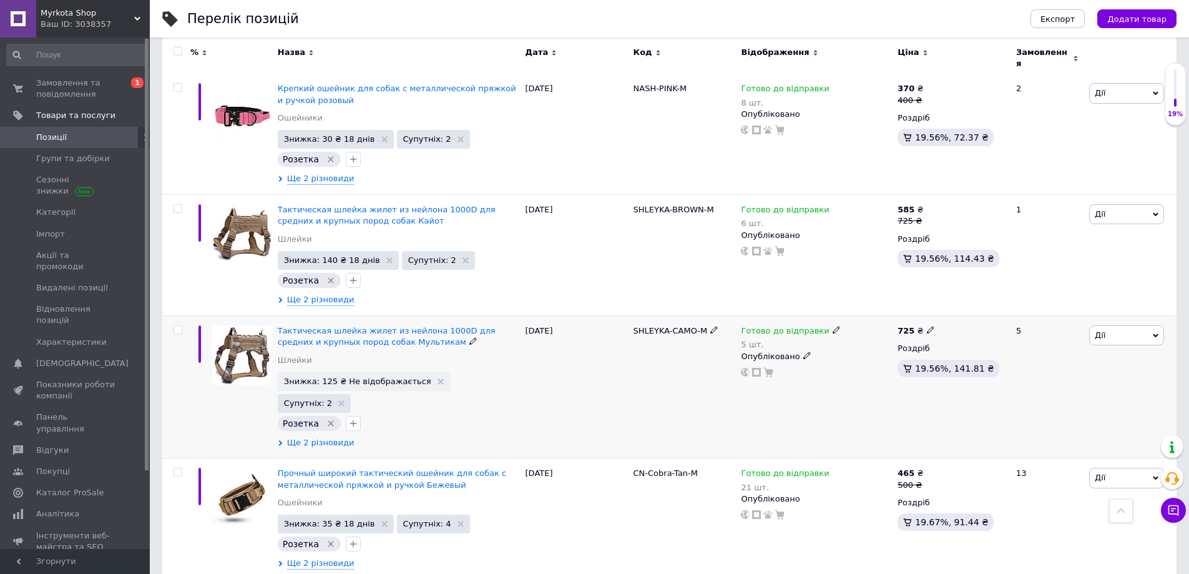
click at [320, 437] on span "Ще 2 різновиди" at bounding box center [320, 442] width 67 height 11
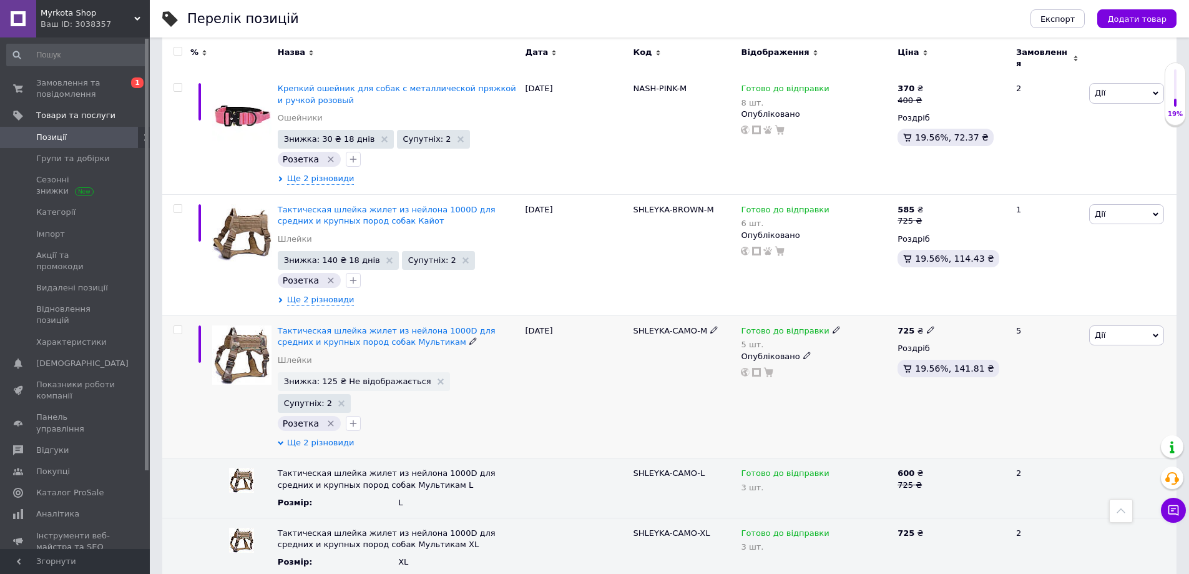
click at [307, 437] on span "Ще 2 різновиди" at bounding box center [320, 442] width 67 height 11
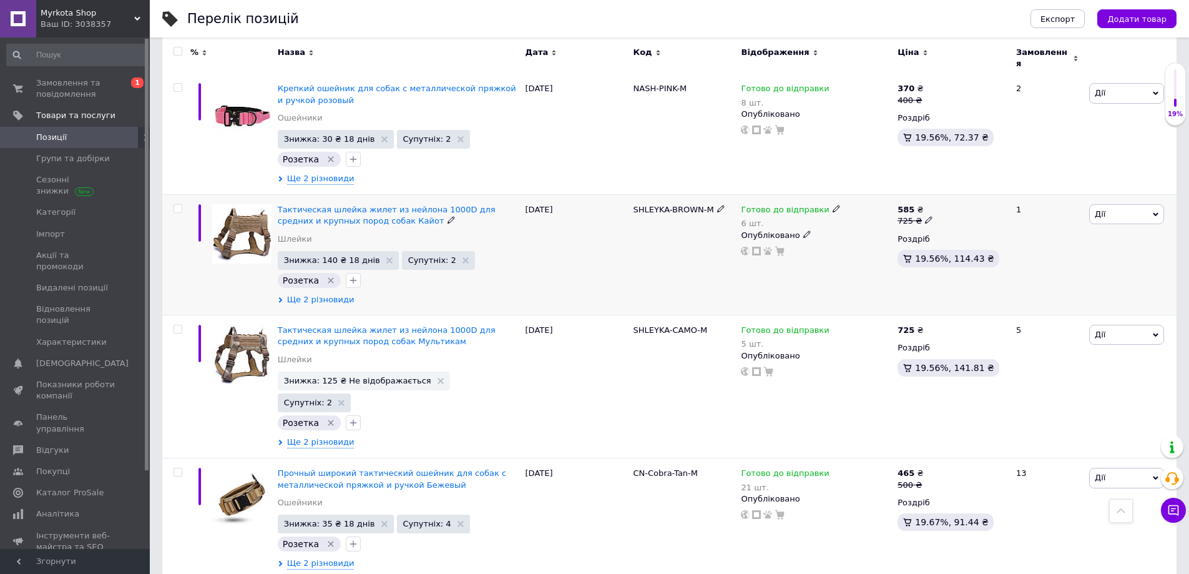
click at [297, 294] on span "Ще 2 різновиди" at bounding box center [320, 299] width 67 height 11
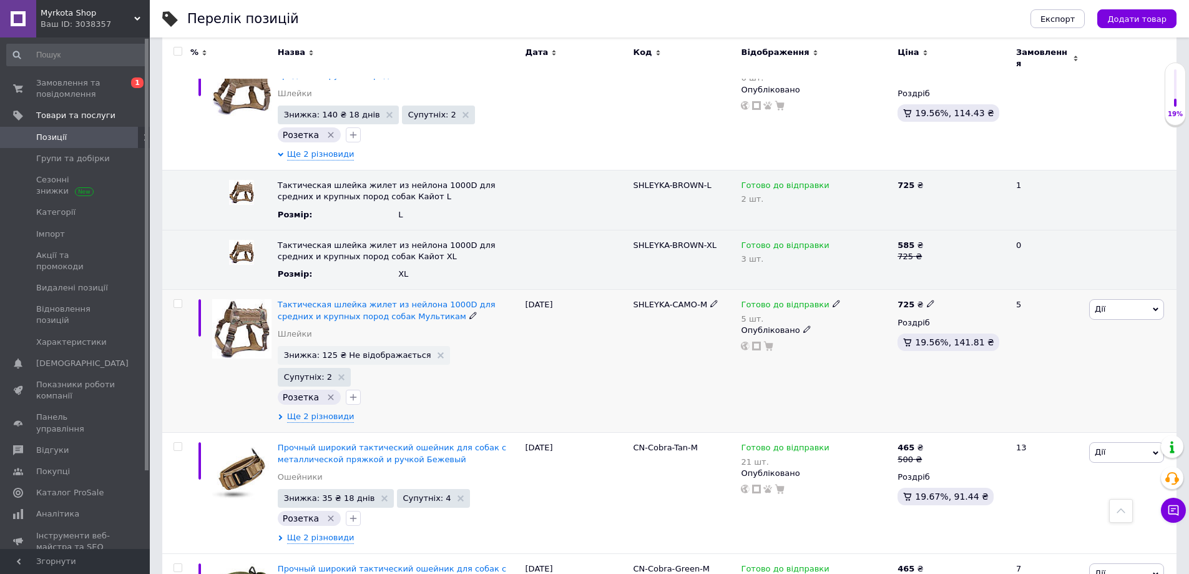
scroll to position [1889, 0]
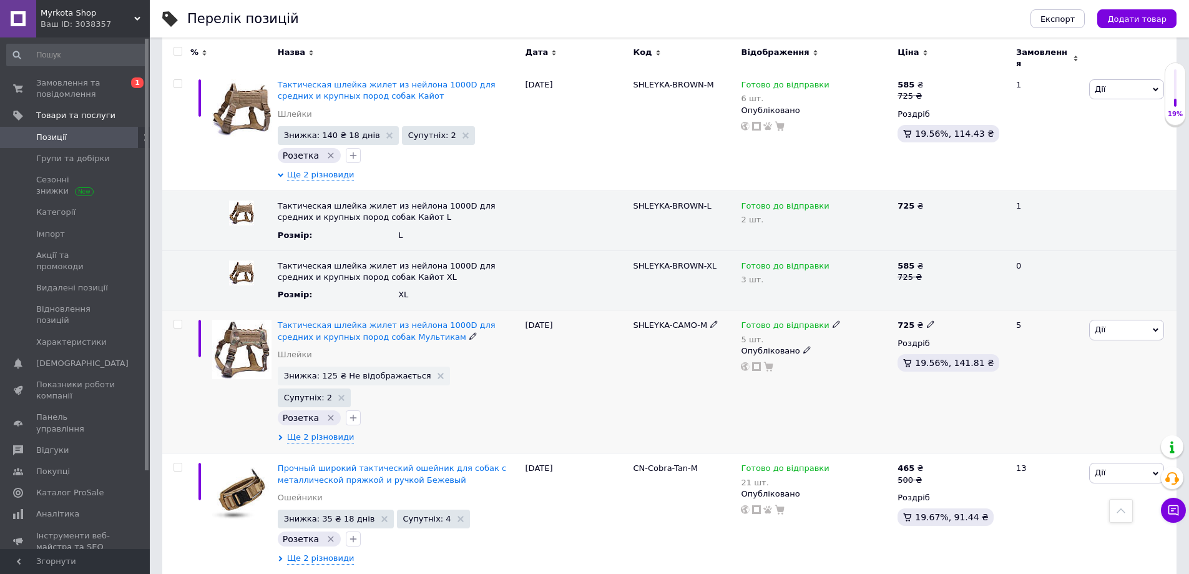
click at [307, 367] on div "Тактическая шлейка жилет из нейлона 1000D для средних и крупных пород собак Мул…" at bounding box center [399, 381] width 248 height 143
click at [310, 431] on span "Ще 2 різновиди" at bounding box center [320, 436] width 67 height 11
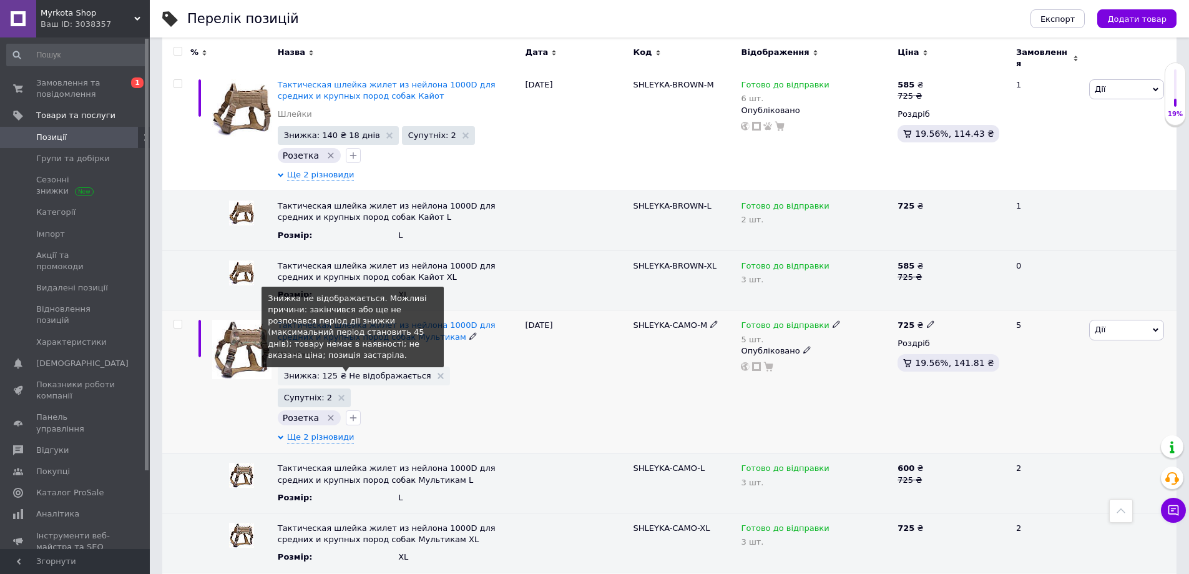
click at [344, 371] on span "Знижка: 125 ₴ Не відображається" at bounding box center [357, 375] width 147 height 8
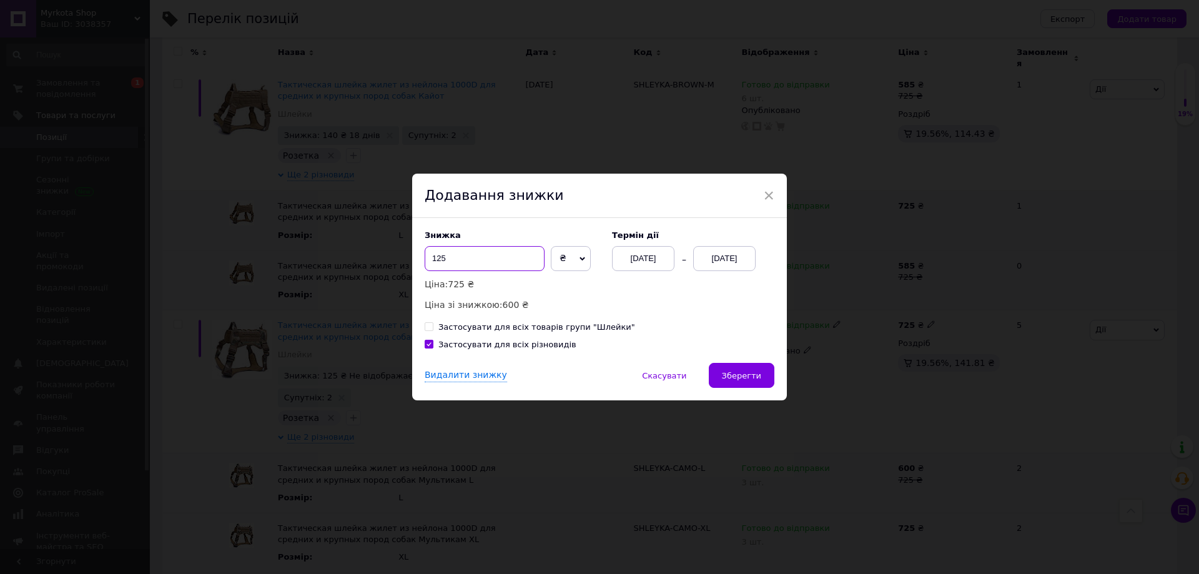
click at [436, 260] on input "125" at bounding box center [485, 258] width 120 height 25
drag, startPoint x: 476, startPoint y: 267, endPoint x: 440, endPoint y: 262, distance: 37.2
click at [440, 262] on input "145" at bounding box center [485, 258] width 120 height 25
drag, startPoint x: 452, startPoint y: 258, endPoint x: 440, endPoint y: 258, distance: 11.9
click at [440, 258] on input "140" at bounding box center [485, 258] width 120 height 25
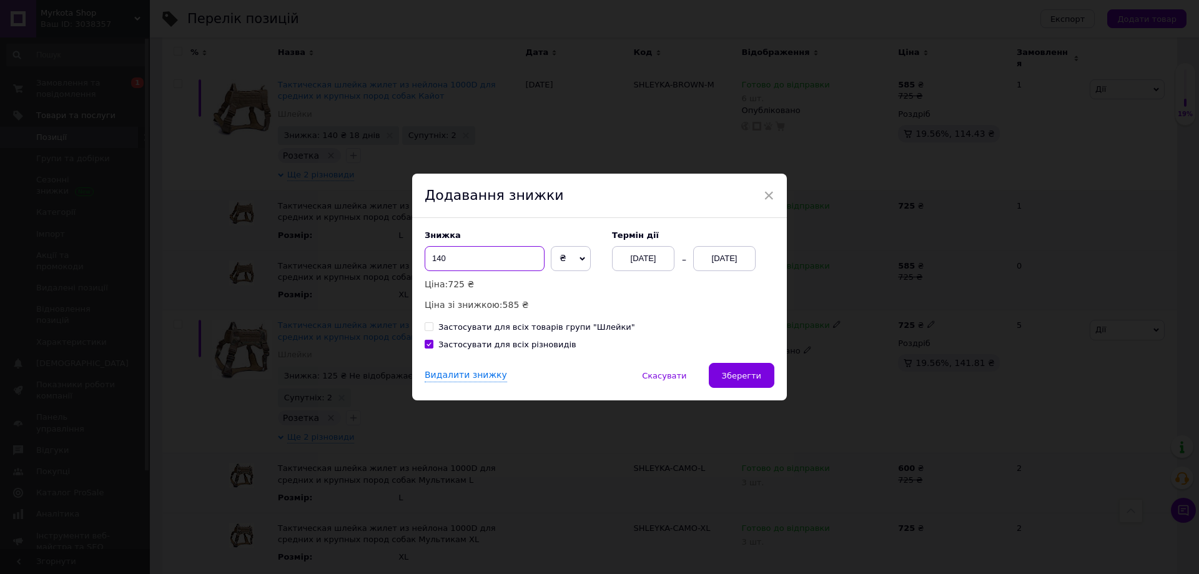
click at [485, 265] on input "140" at bounding box center [485, 258] width 120 height 25
type input "140"
click at [714, 260] on div "12.08.2025" at bounding box center [724, 258] width 62 height 25
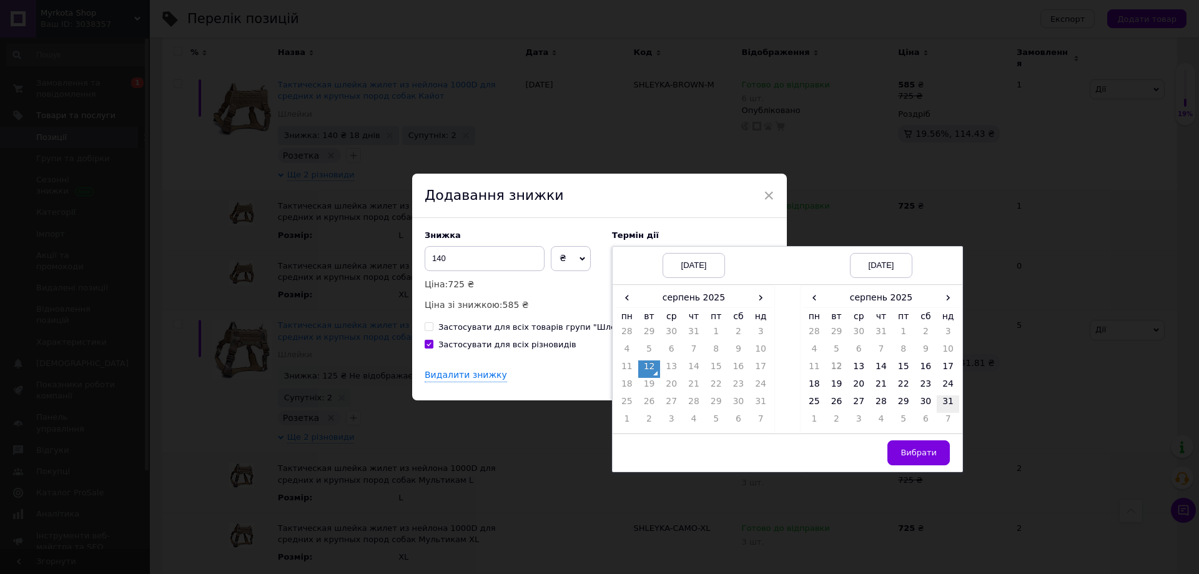
click at [949, 398] on td "31" at bounding box center [947, 403] width 22 height 17
click at [936, 451] on button "Вибрати" at bounding box center [918, 452] width 62 height 25
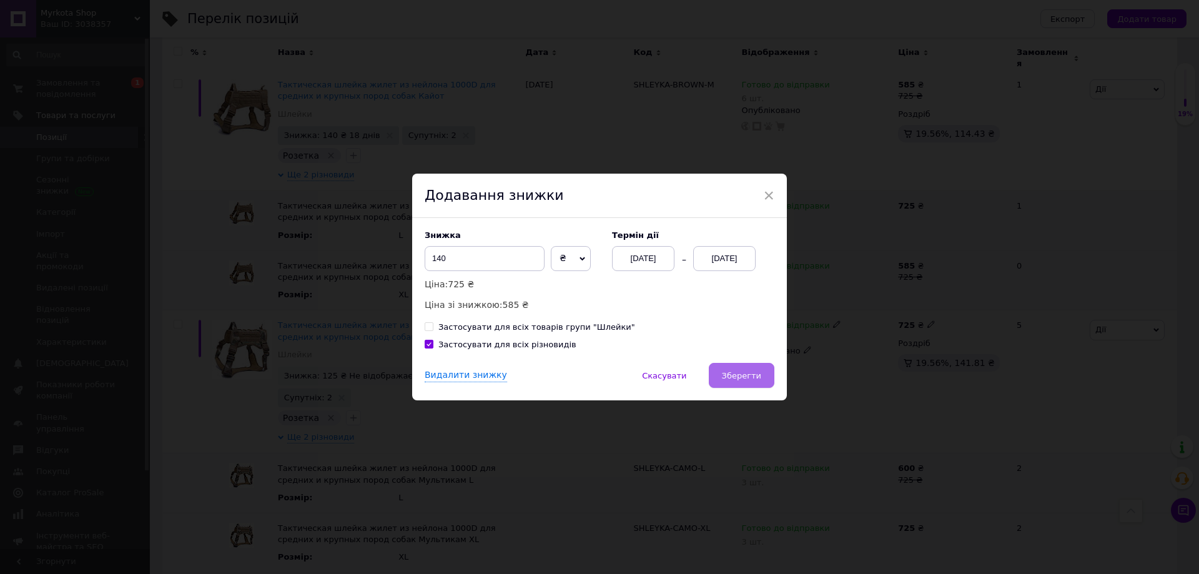
click at [721, 375] on button "Зберегти" at bounding box center [742, 375] width 66 height 25
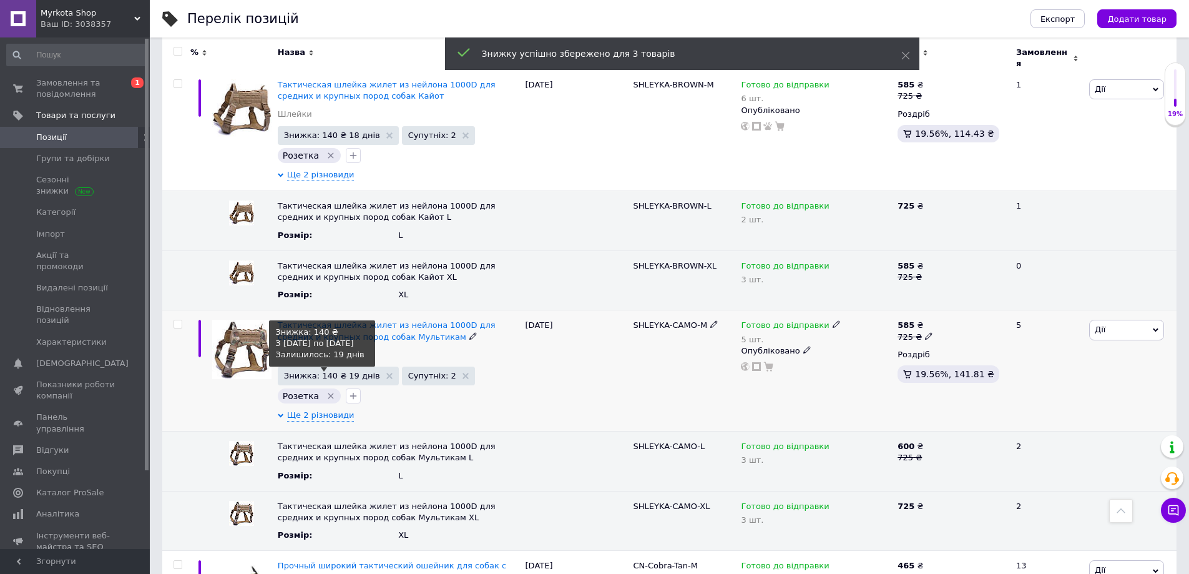
click at [350, 371] on span "Знижка: 140 ₴ 19 днів" at bounding box center [332, 375] width 96 height 8
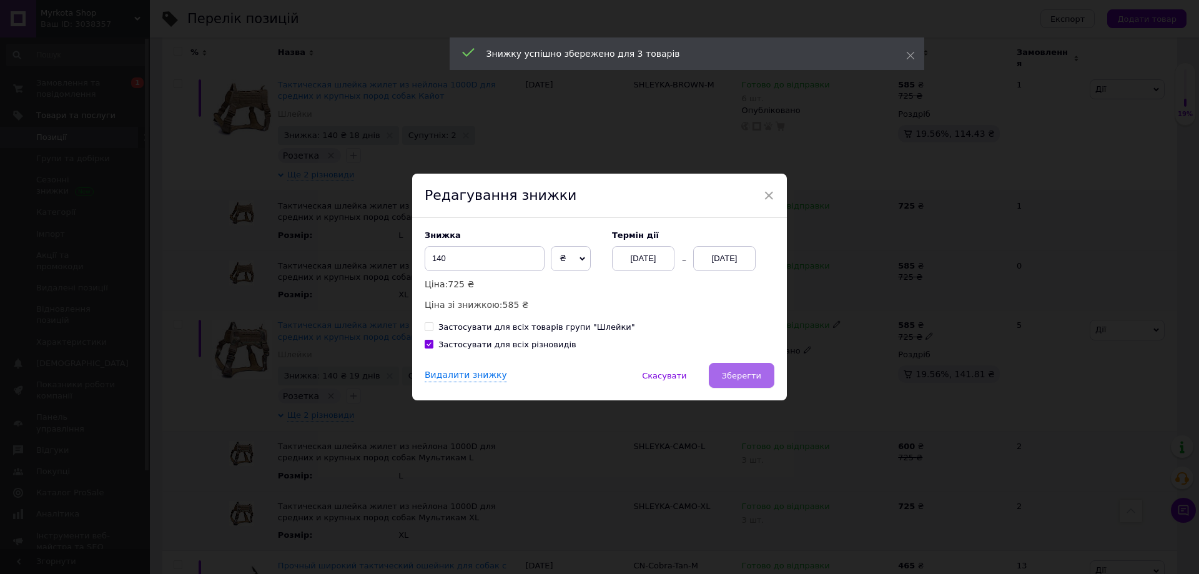
click at [727, 380] on span "Зберегти" at bounding box center [741, 375] width 39 height 9
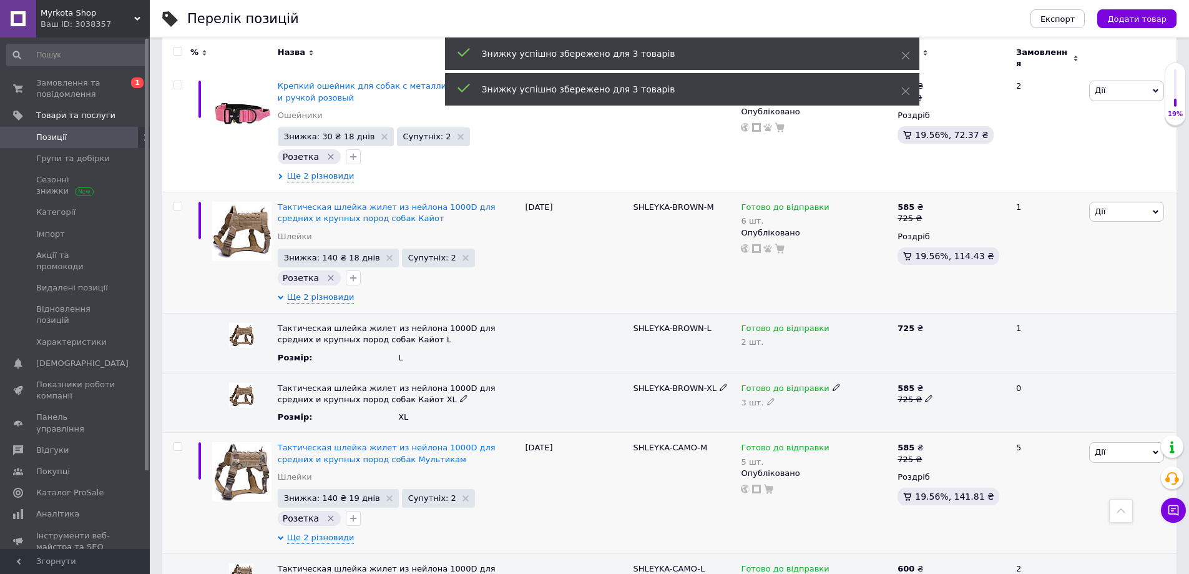
scroll to position [1701, 0]
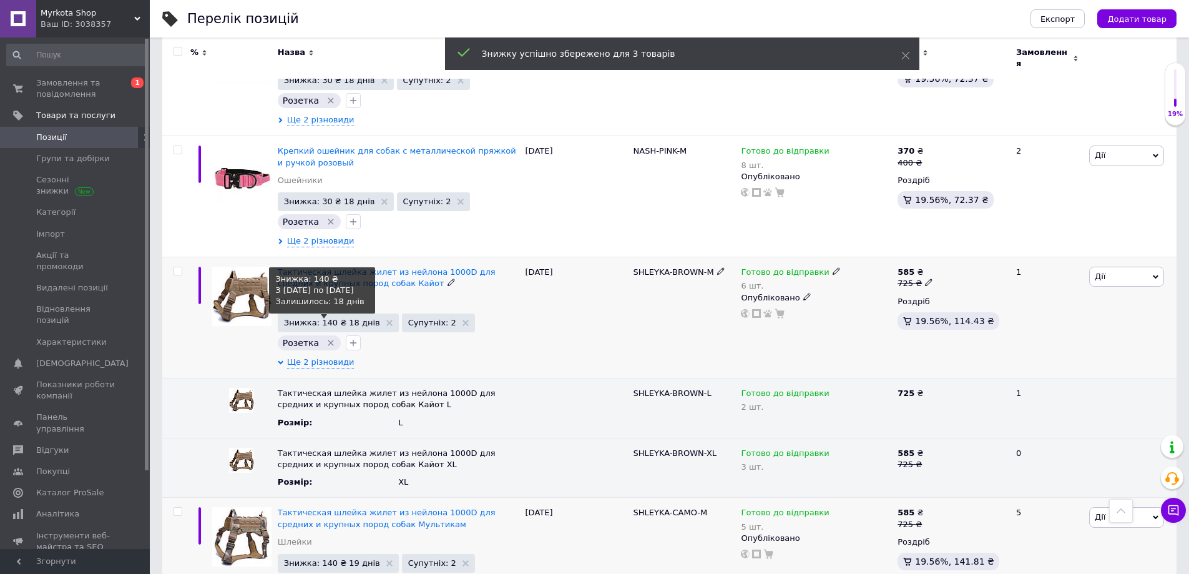
click at [333, 318] on span "Знижка: 140 ₴ 18 днів" at bounding box center [332, 322] width 96 height 8
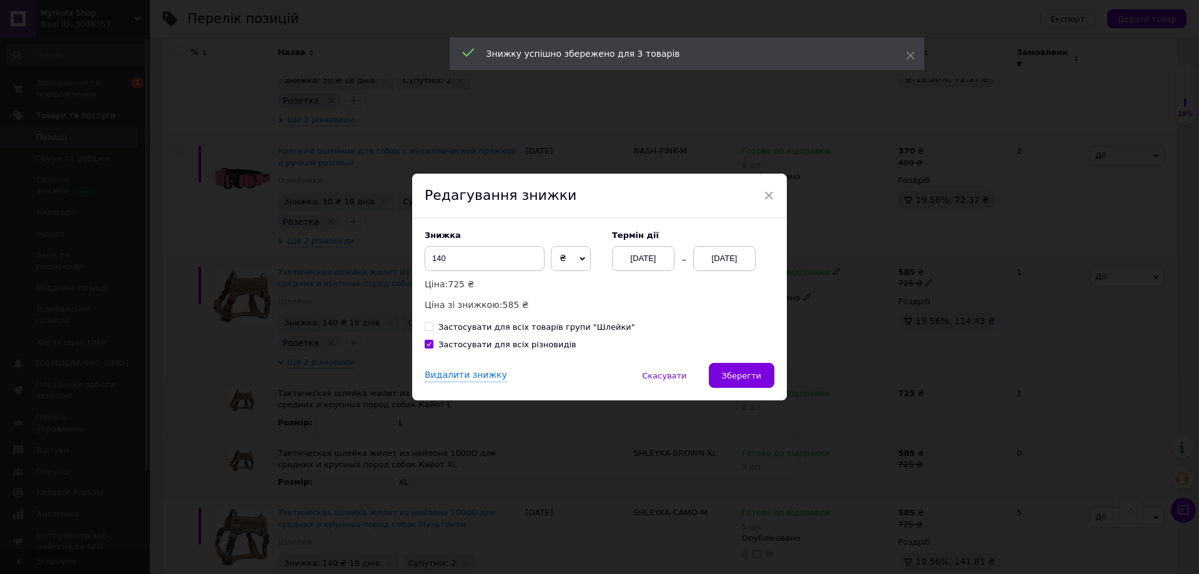
click at [722, 261] on div "30.08.2025" at bounding box center [724, 258] width 62 height 25
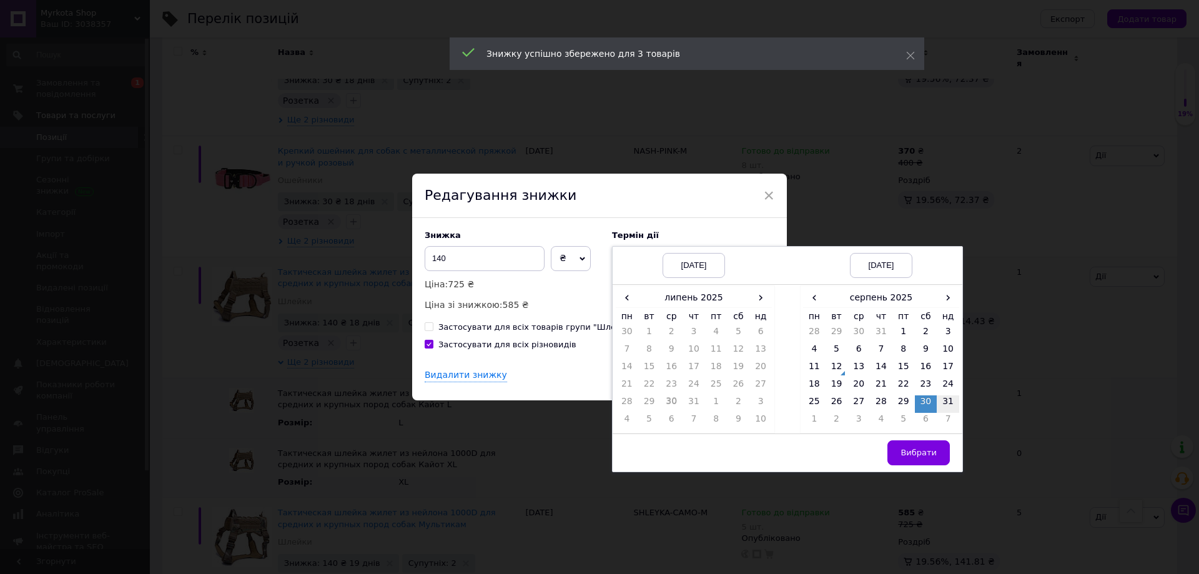
click at [941, 402] on td "31" at bounding box center [947, 403] width 22 height 17
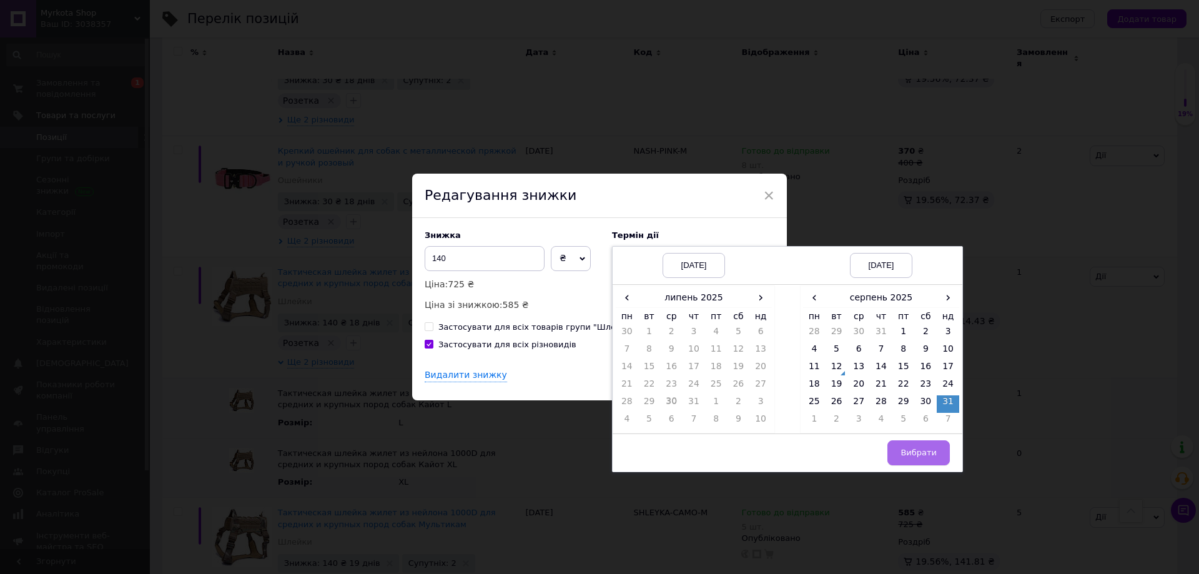
click at [926, 455] on span "Вибрати" at bounding box center [918, 452] width 36 height 9
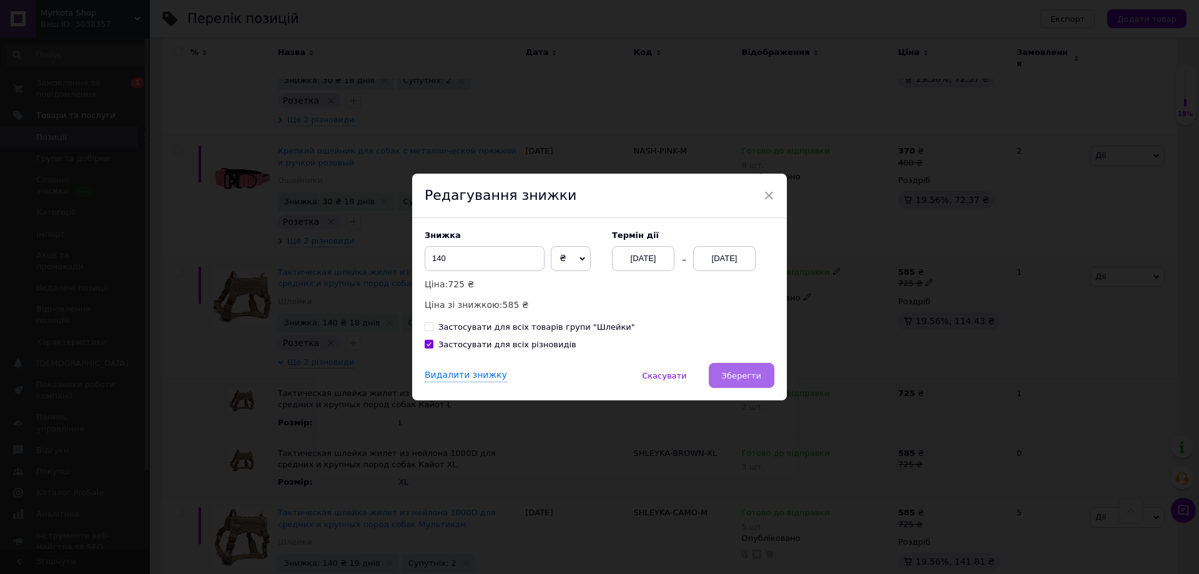
click at [741, 375] on span "Зберегти" at bounding box center [741, 375] width 39 height 9
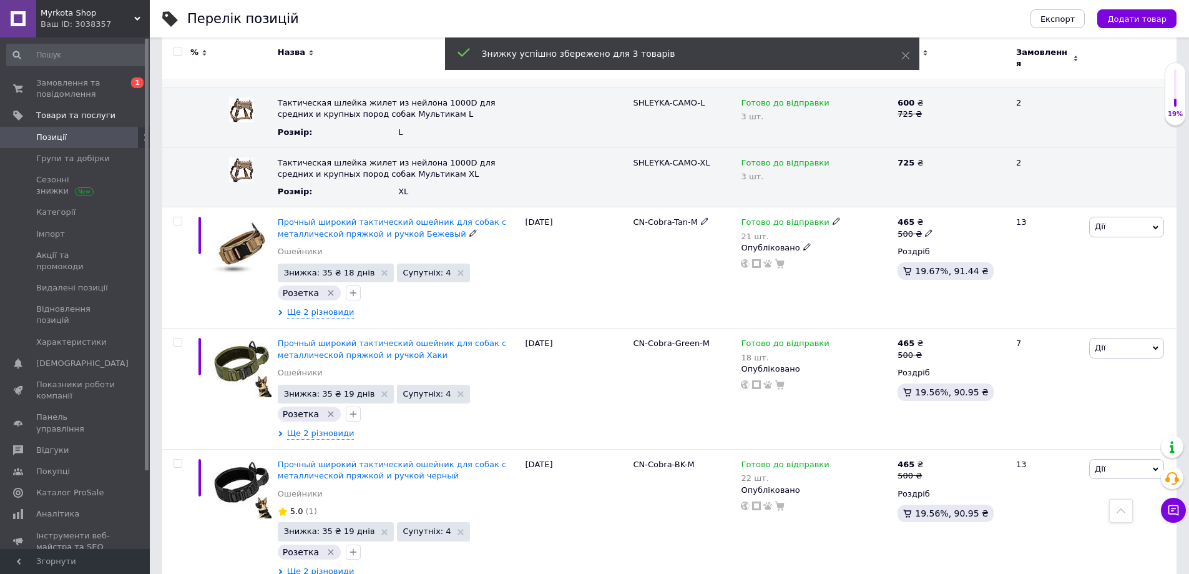
scroll to position [2364, 0]
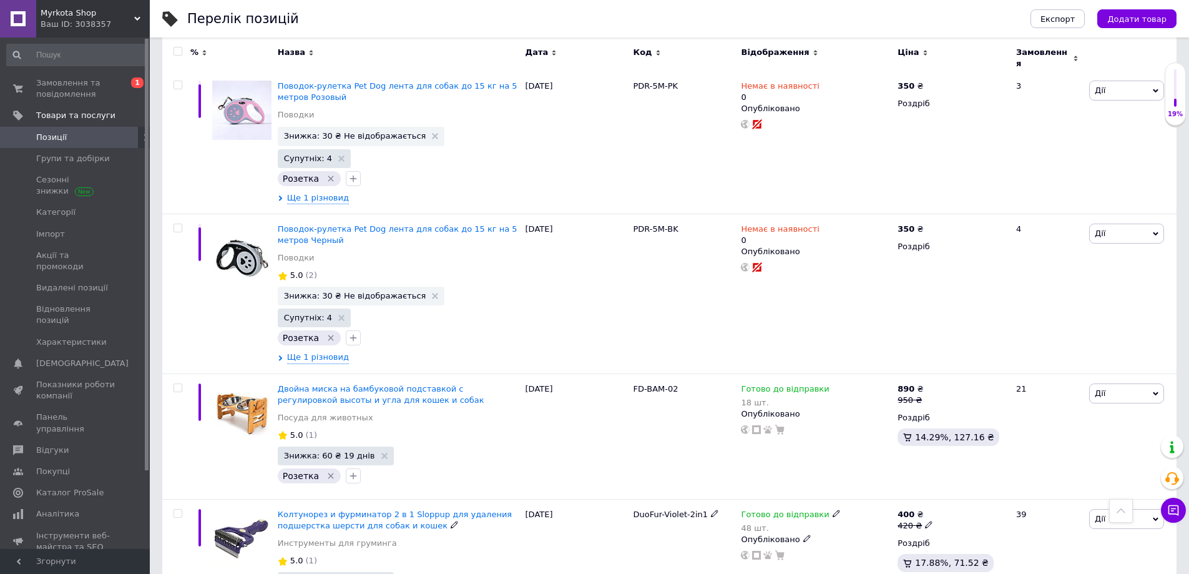
scroll to position [2140, 0]
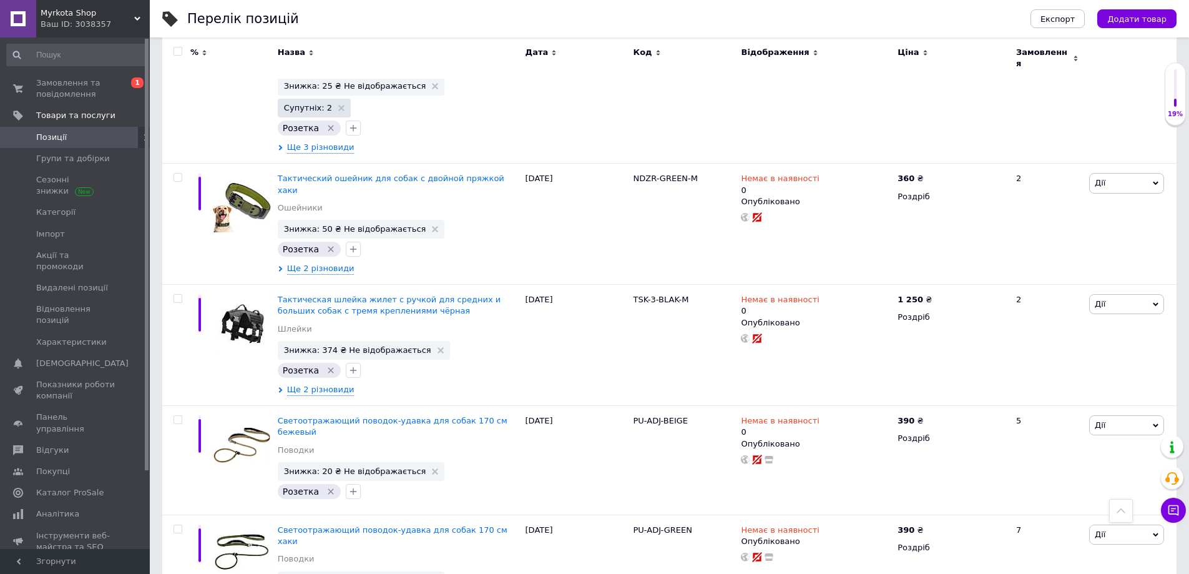
scroll to position [2072, 0]
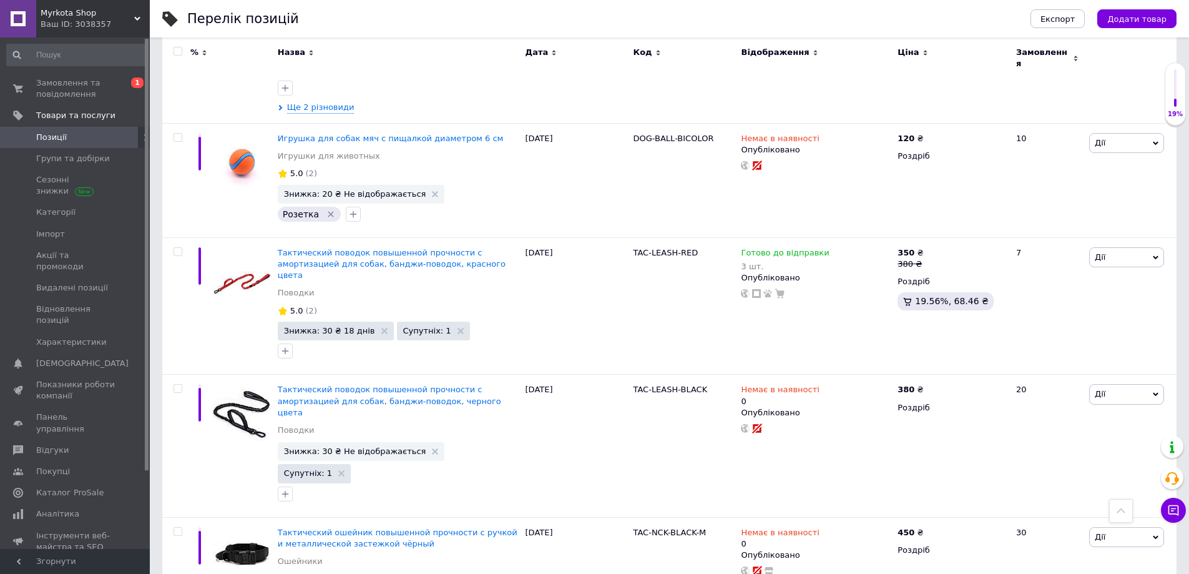
scroll to position [2165, 0]
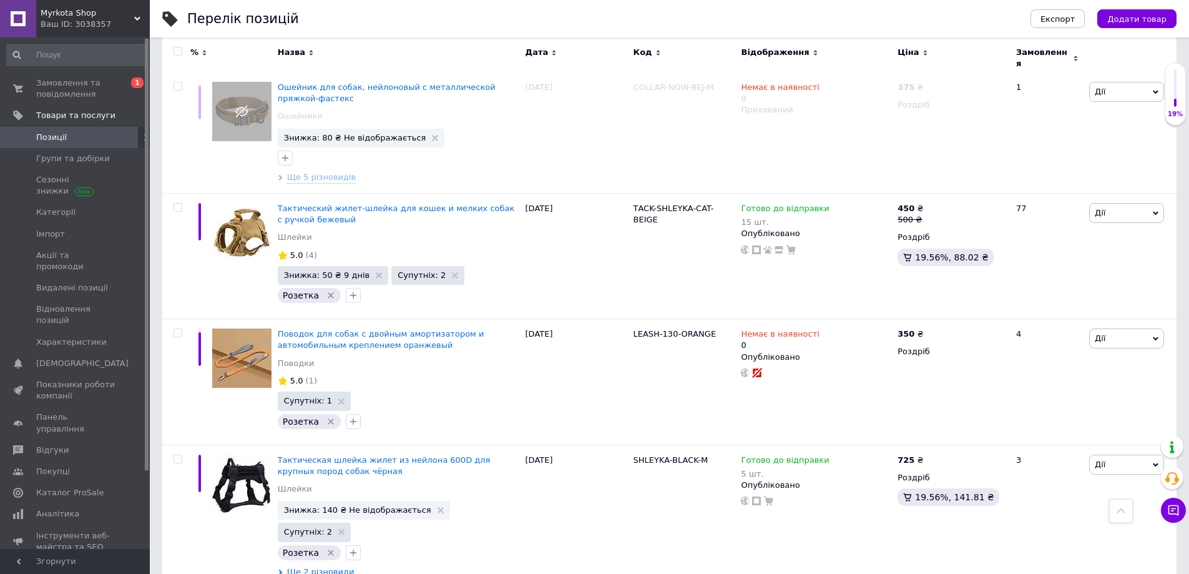
scroll to position [906, 0]
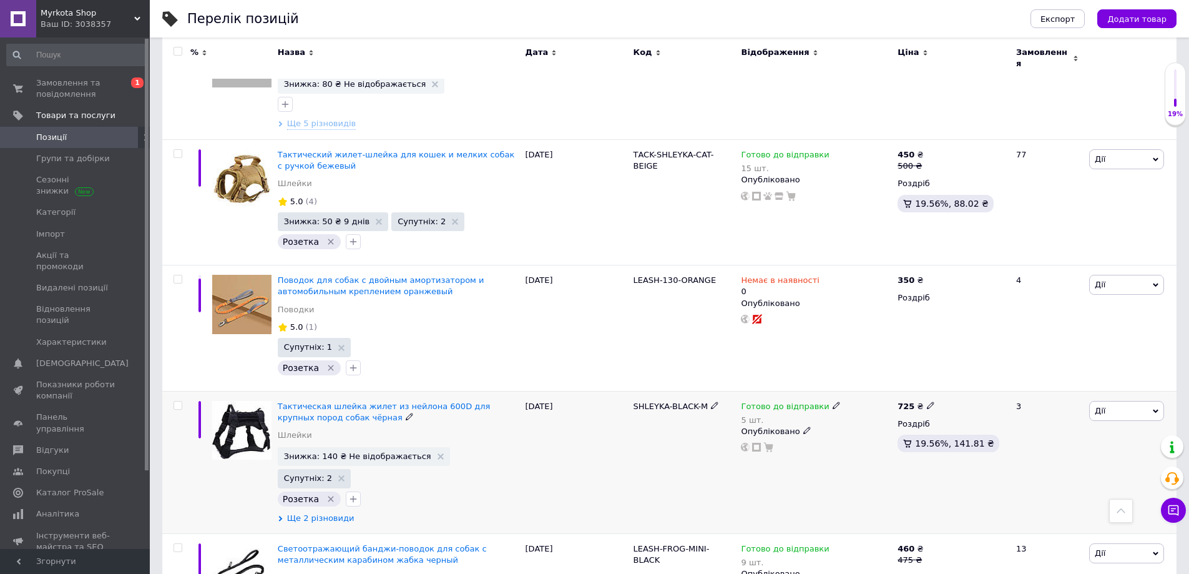
click at [325, 513] on span "Ще 2 різновиди" at bounding box center [320, 518] width 67 height 11
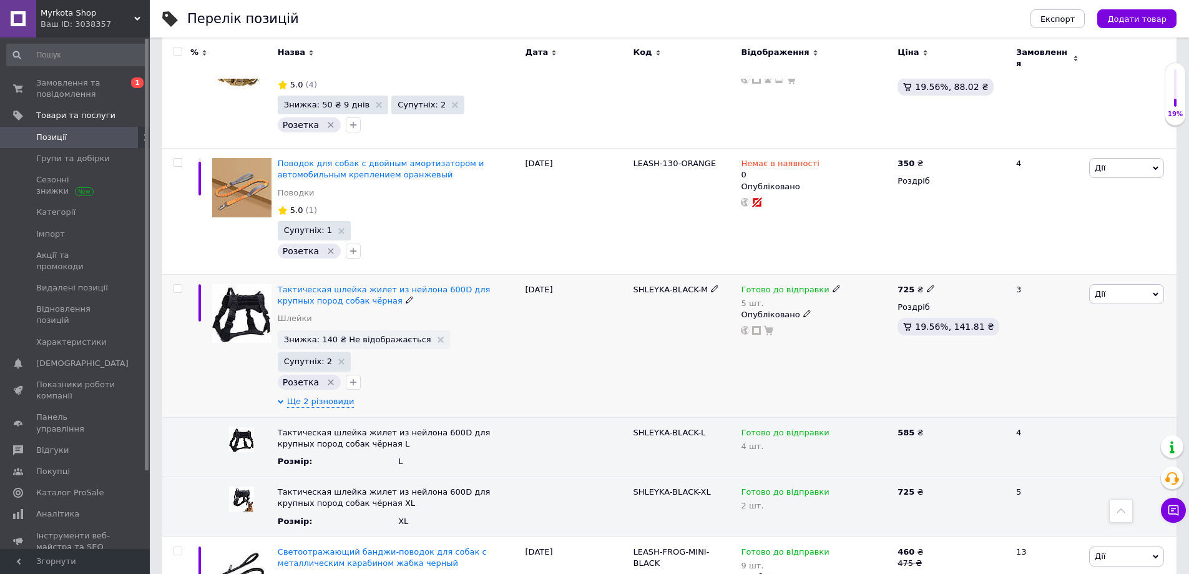
scroll to position [1031, 0]
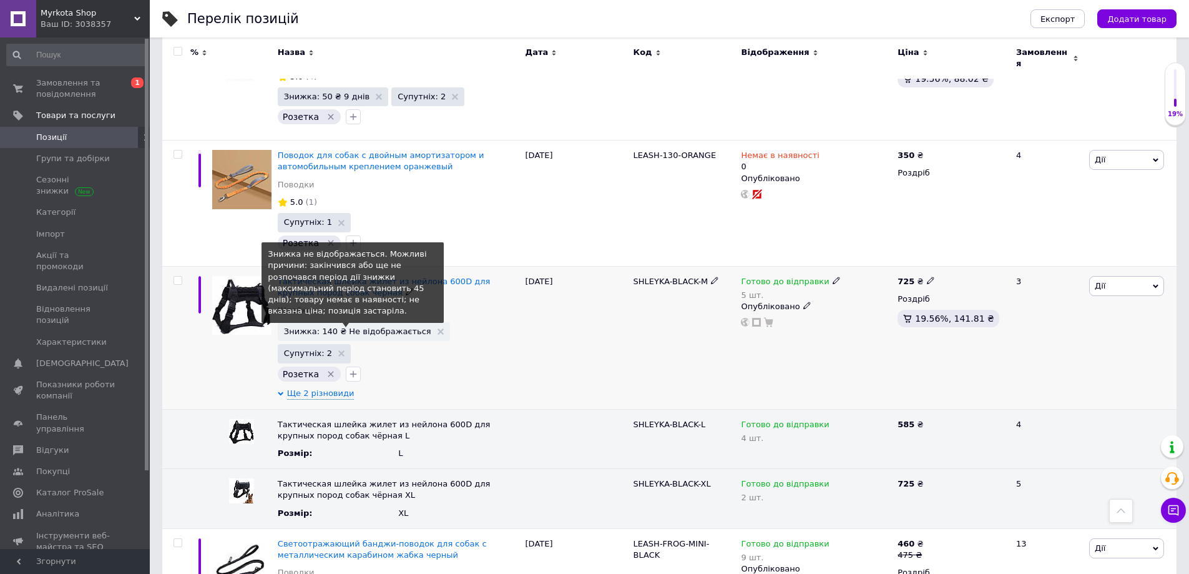
click at [365, 327] on span "Знижка: 140 ₴ Не відображається" at bounding box center [357, 331] width 147 height 8
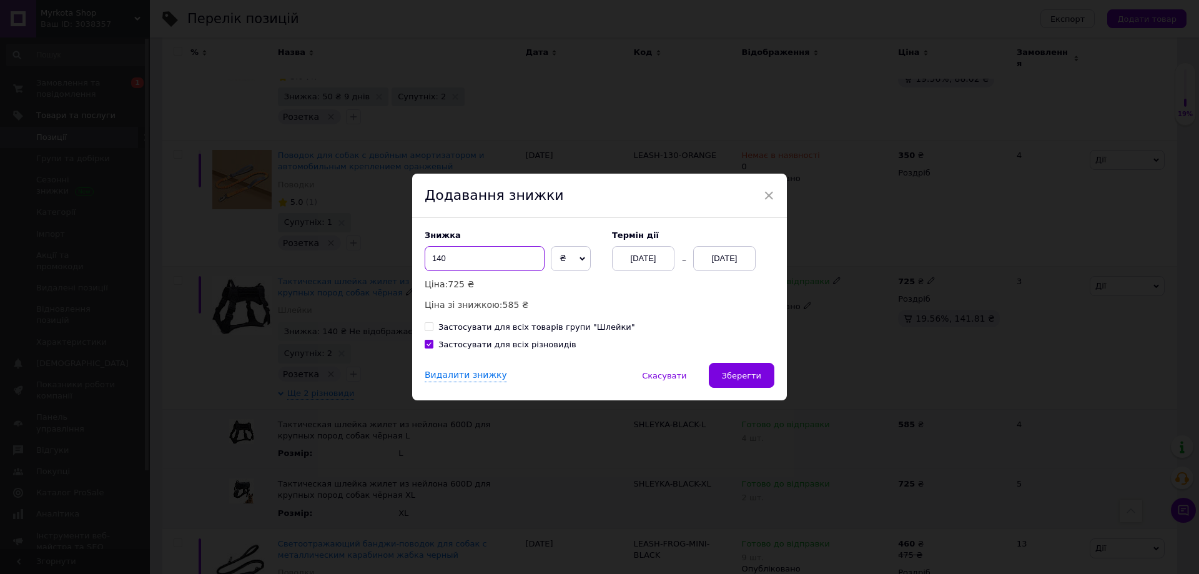
click at [512, 263] on input "140" at bounding box center [485, 258] width 120 height 25
click at [725, 258] on div "12.08.2025" at bounding box center [724, 258] width 62 height 25
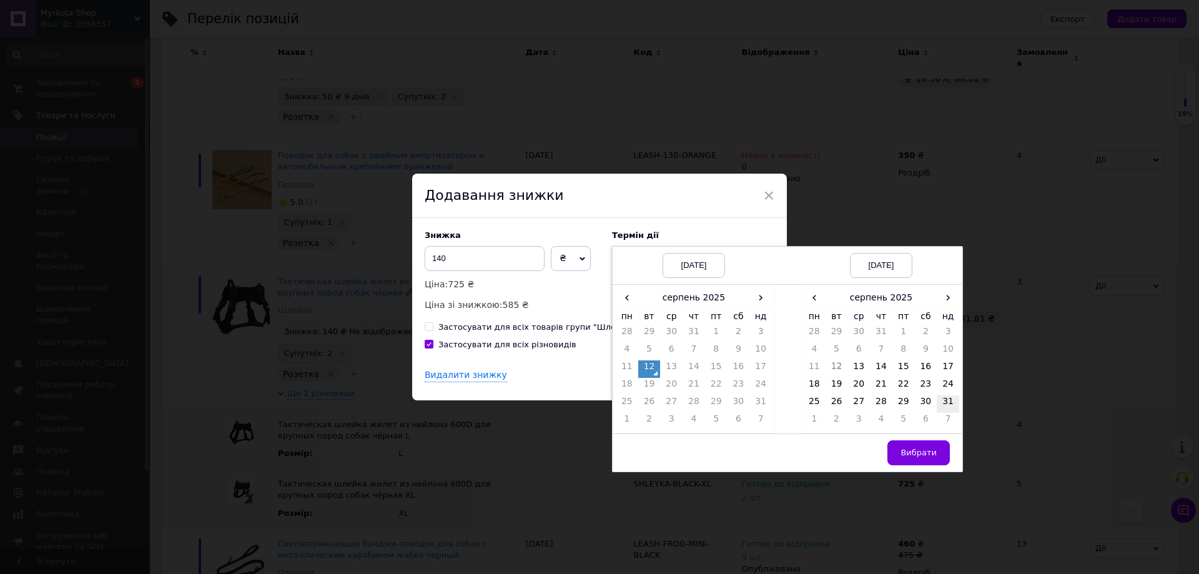
click at [950, 402] on td "31" at bounding box center [947, 403] width 22 height 17
click at [926, 456] on span "Вибрати" at bounding box center [918, 452] width 36 height 9
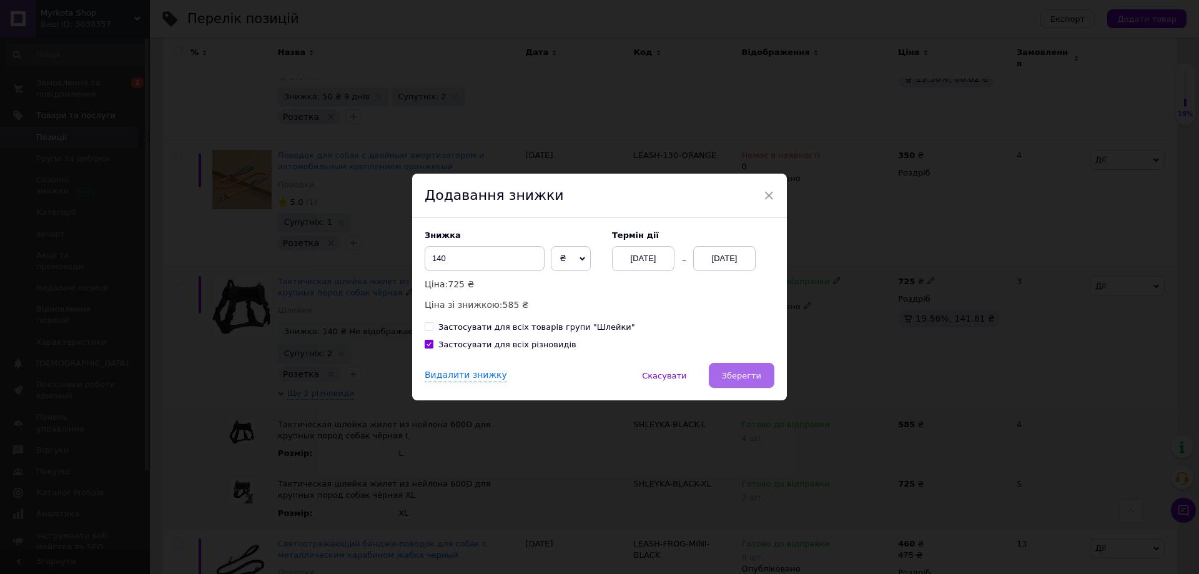
click at [760, 379] on button "Зберегти" at bounding box center [742, 375] width 66 height 25
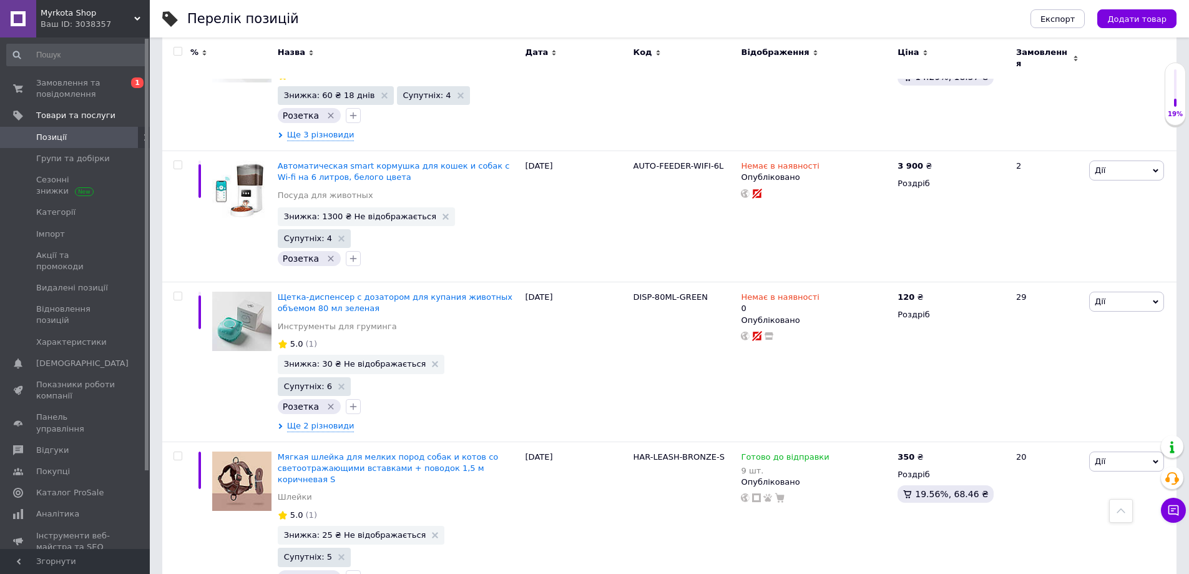
scroll to position [2336, 0]
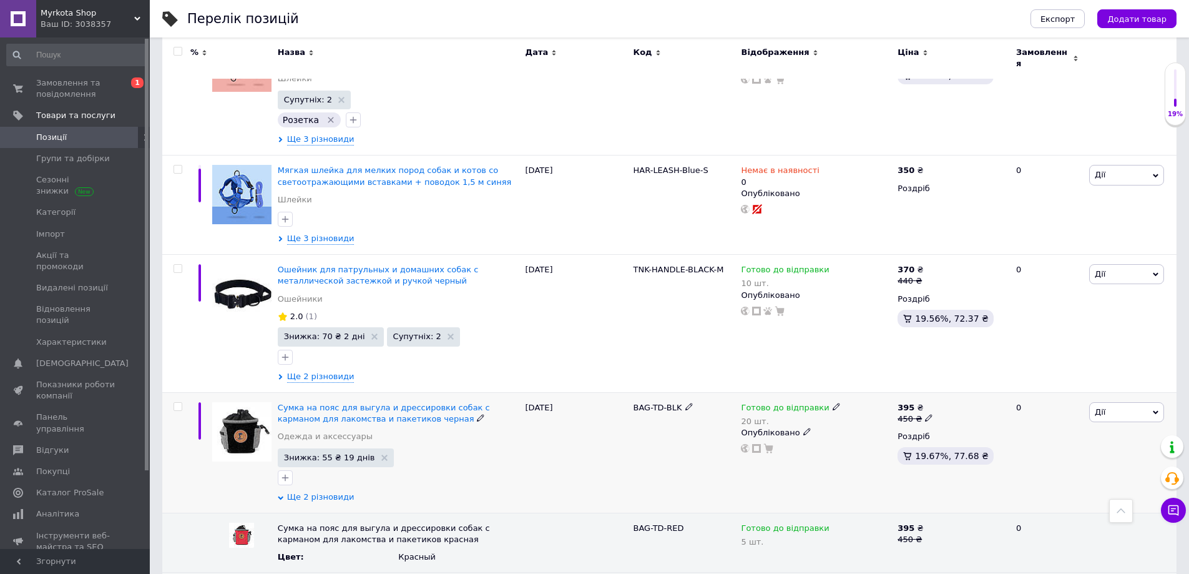
click at [325, 491] on span "Ще 2 різновиди" at bounding box center [320, 496] width 67 height 11
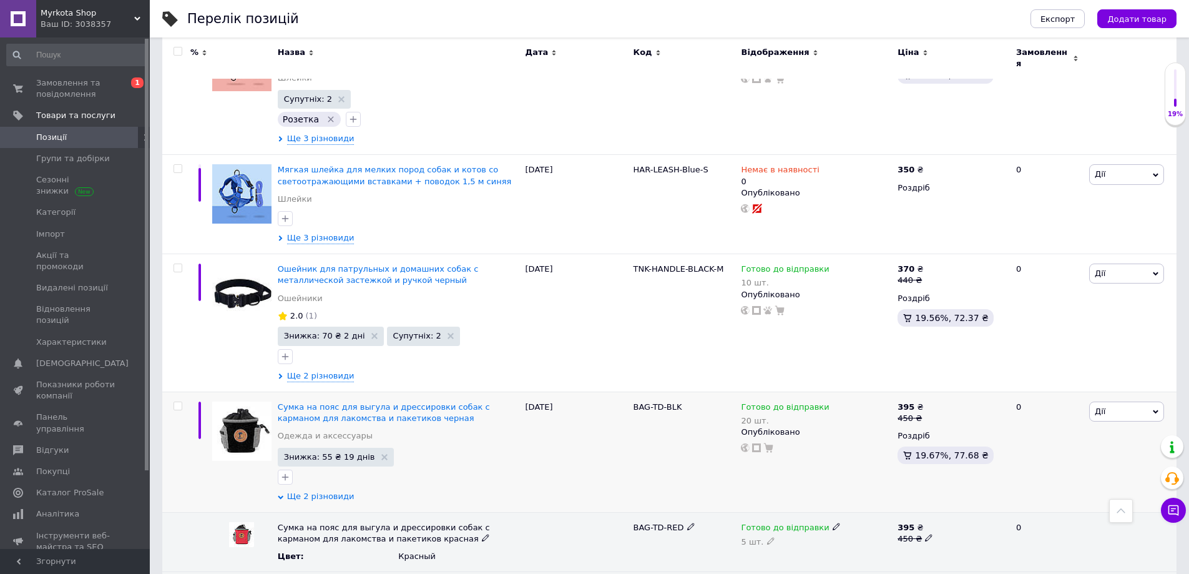
scroll to position [1944, 0]
click at [302, 491] on span "Ще 2 різновиди" at bounding box center [320, 496] width 67 height 11
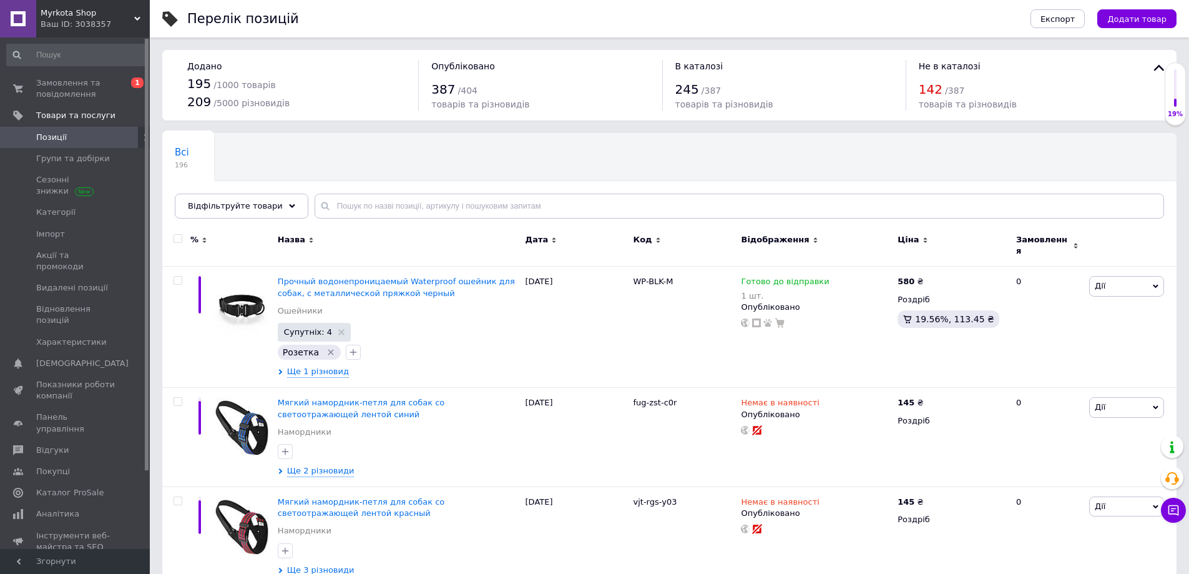
click at [94, 132] on span "Позиції" at bounding box center [75, 137] width 79 height 11
